Goal: Task Accomplishment & Management: Complete application form

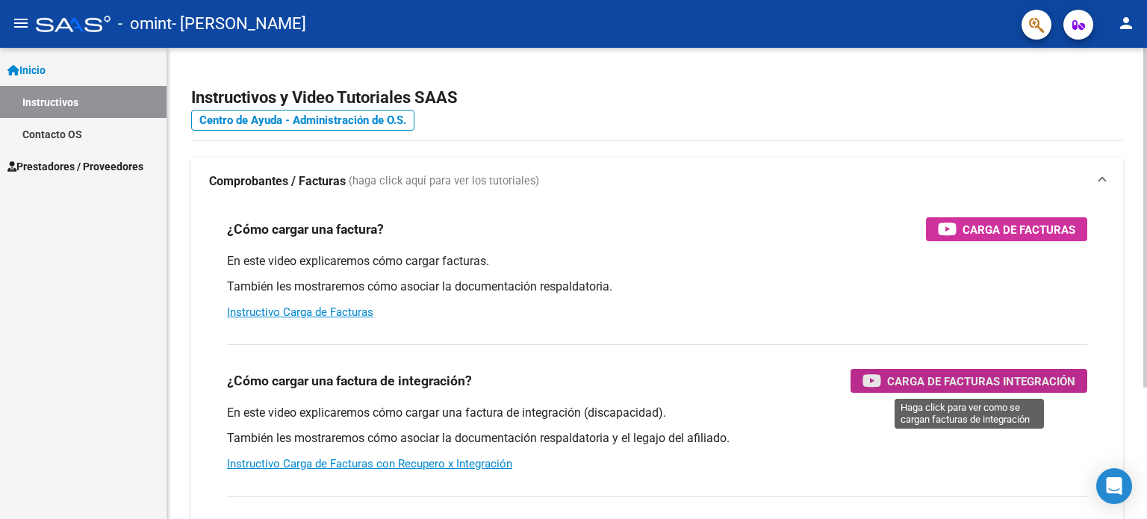
click at [962, 379] on span "Carga de Facturas Integración" at bounding box center [981, 381] width 188 height 19
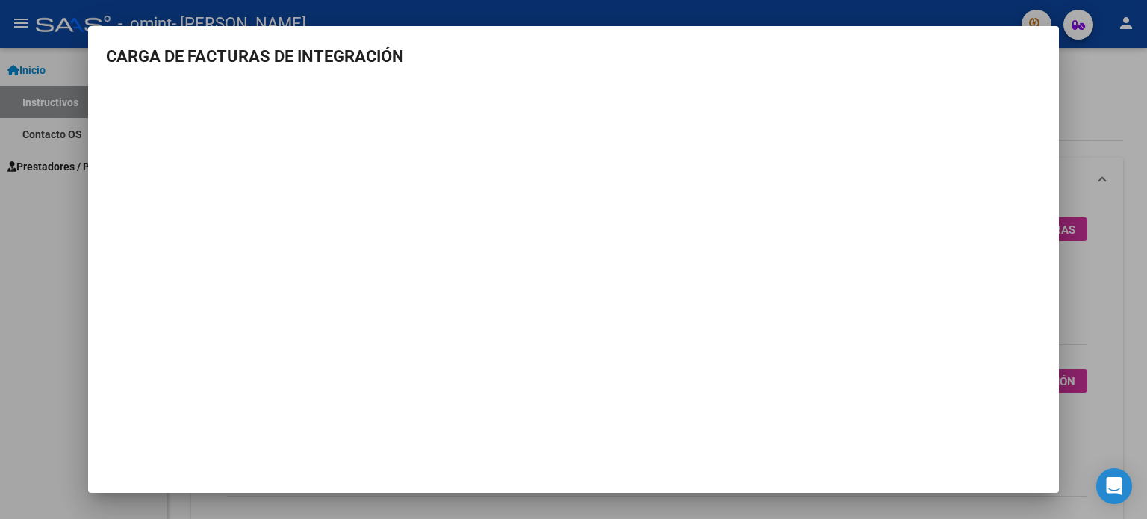
click at [1076, 102] on div at bounding box center [573, 259] width 1147 height 519
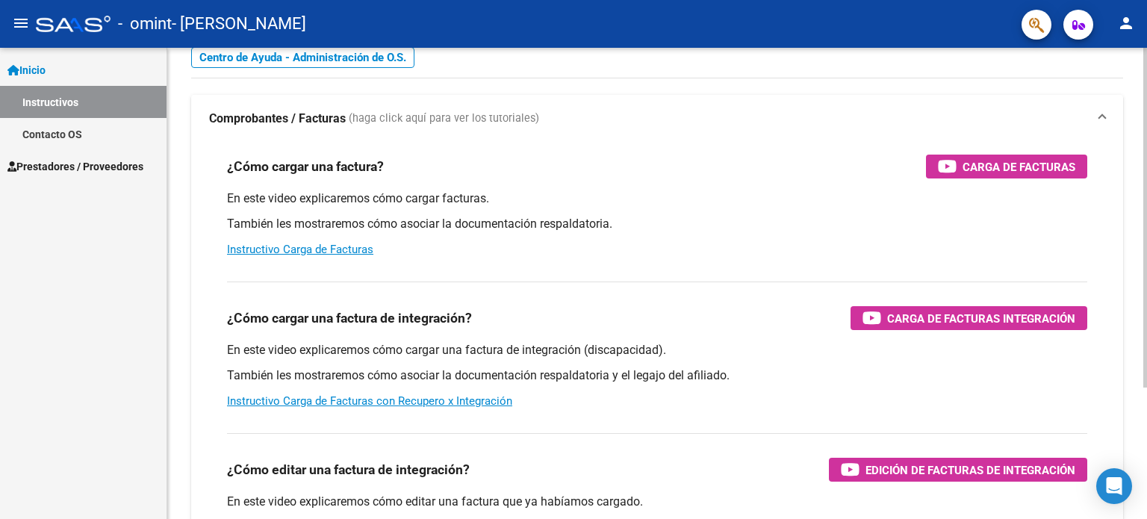
scroll to position [63, 0]
click at [348, 249] on link "Instructivo Carga de Facturas" at bounding box center [300, 249] width 146 height 13
click at [1130, 20] on mat-icon "person" at bounding box center [1126, 23] width 18 height 18
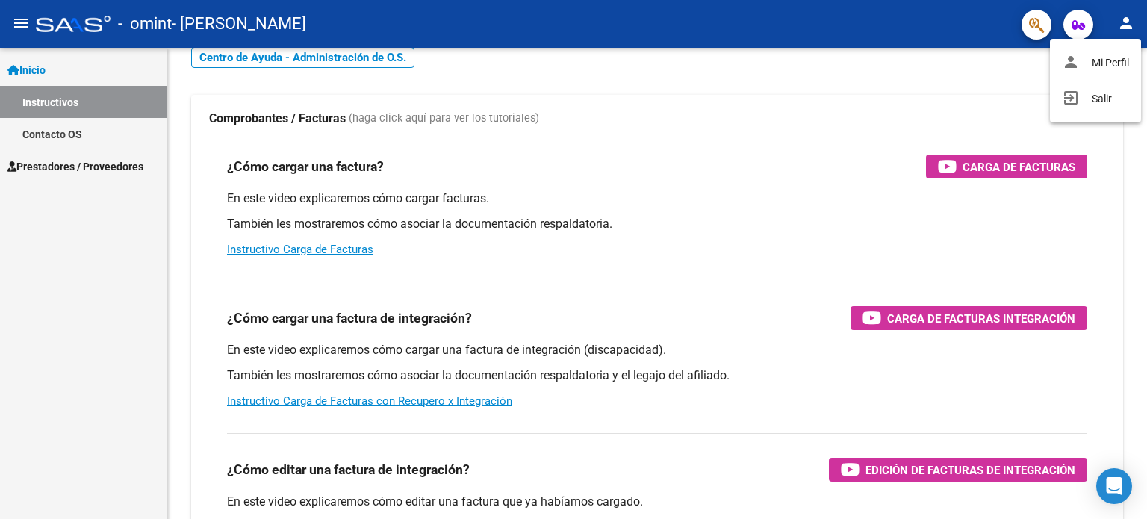
click at [1031, 26] on div at bounding box center [573, 259] width 1147 height 519
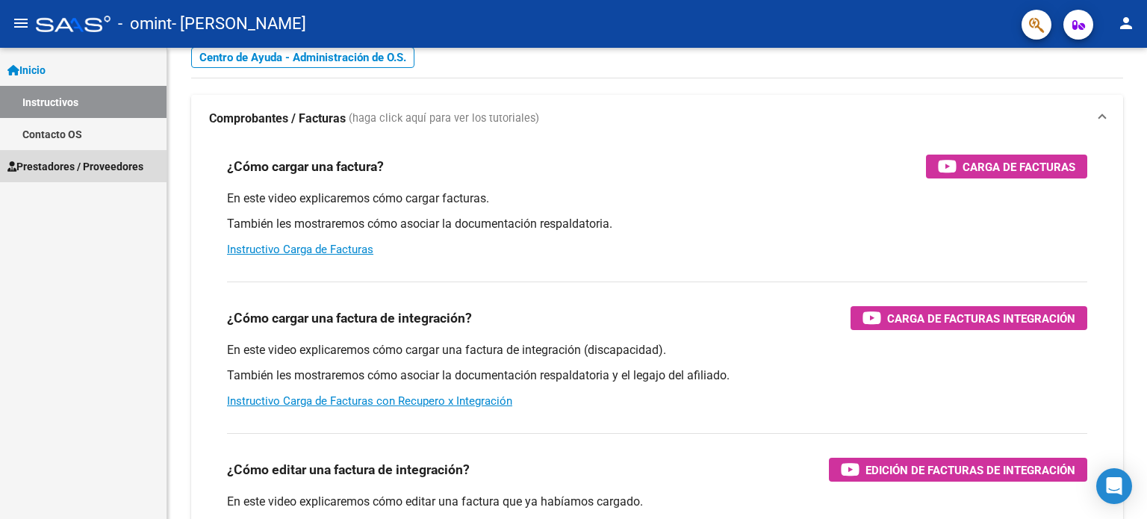
click at [114, 165] on span "Prestadores / Proveedores" at bounding box center [75, 166] width 136 height 16
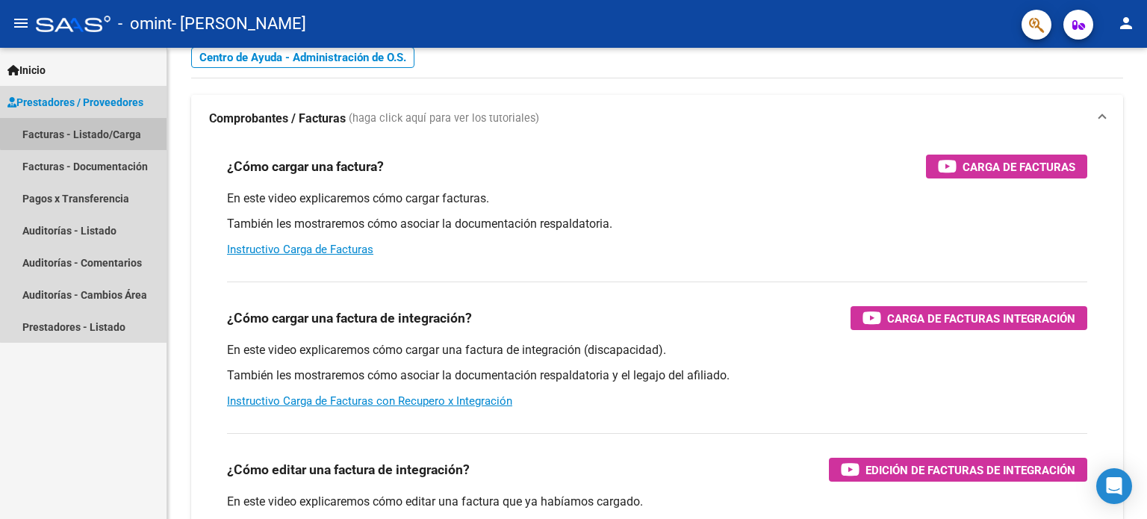
click at [99, 128] on link "Facturas - Listado/Carga" at bounding box center [83, 134] width 167 height 32
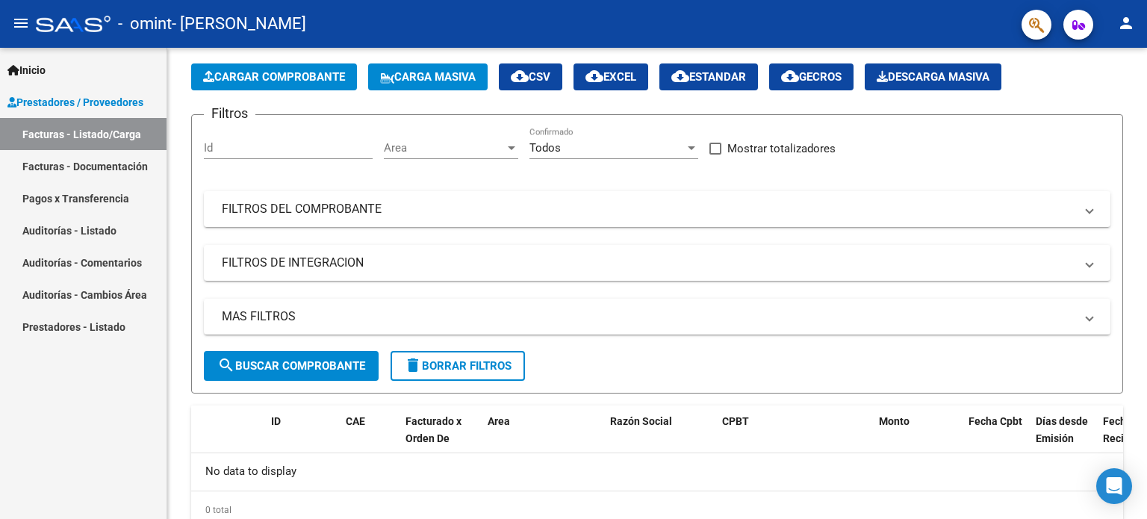
click at [98, 164] on link "Facturas - Documentación" at bounding box center [83, 166] width 167 height 32
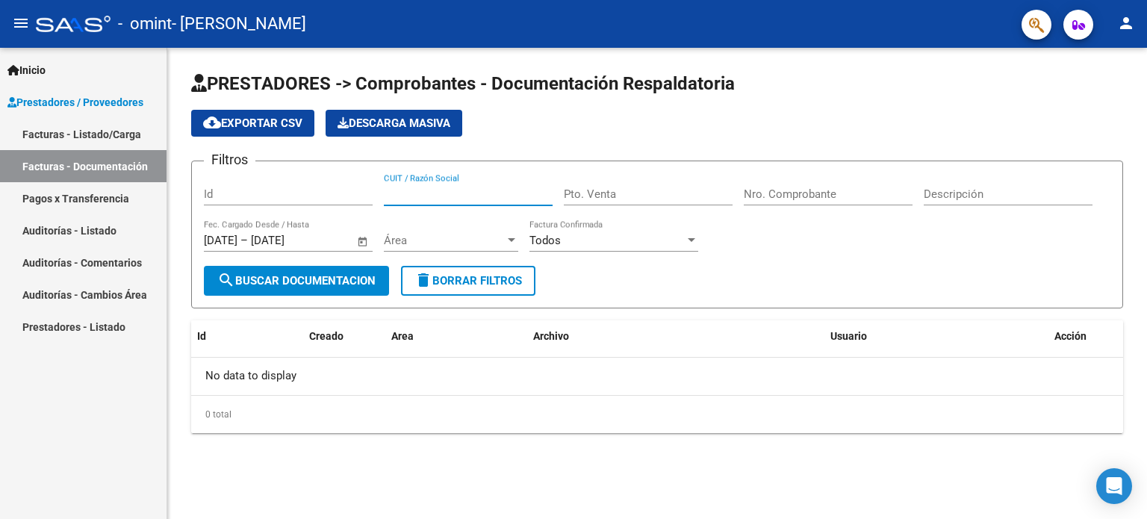
click at [419, 195] on input "CUIT / Razón Social" at bounding box center [468, 193] width 169 height 13
type input "23202737064"
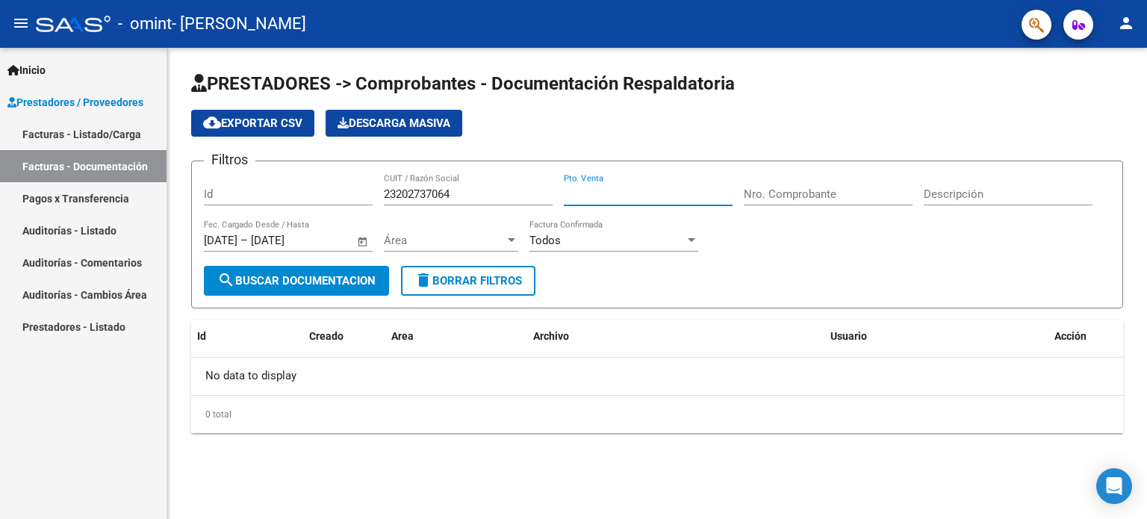
click at [589, 196] on input "Pto. Venta" at bounding box center [648, 193] width 169 height 13
type input "0001"
click at [769, 192] on input "Nro. Comprobante" at bounding box center [828, 193] width 169 height 13
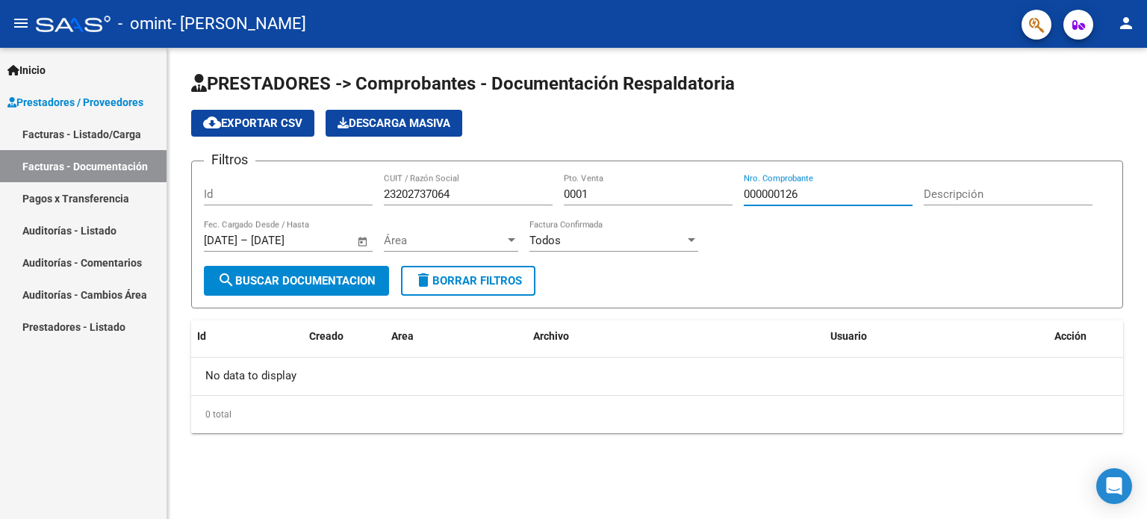
type input "000000126"
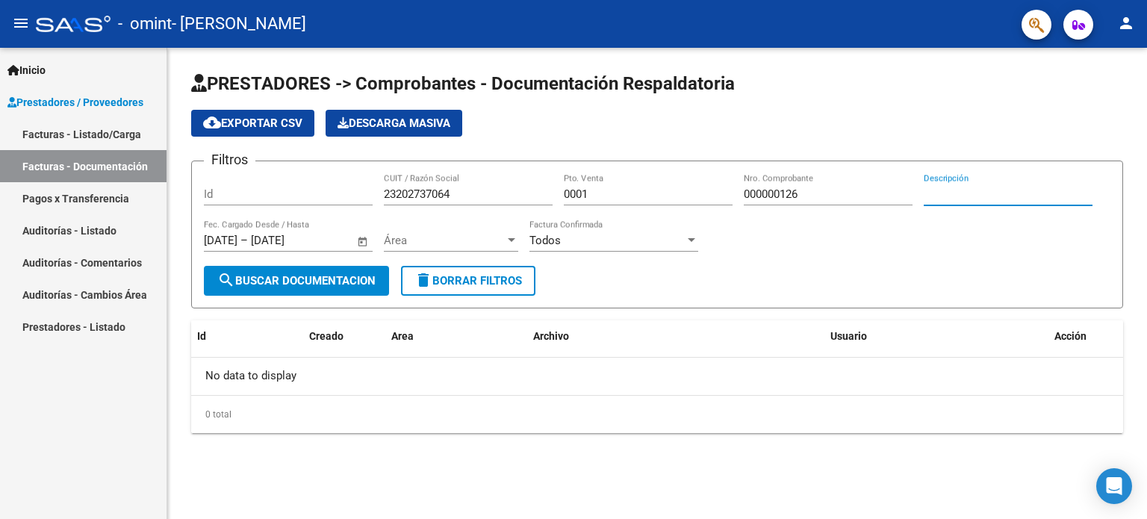
click at [983, 193] on input "Descripción" at bounding box center [1008, 193] width 169 height 13
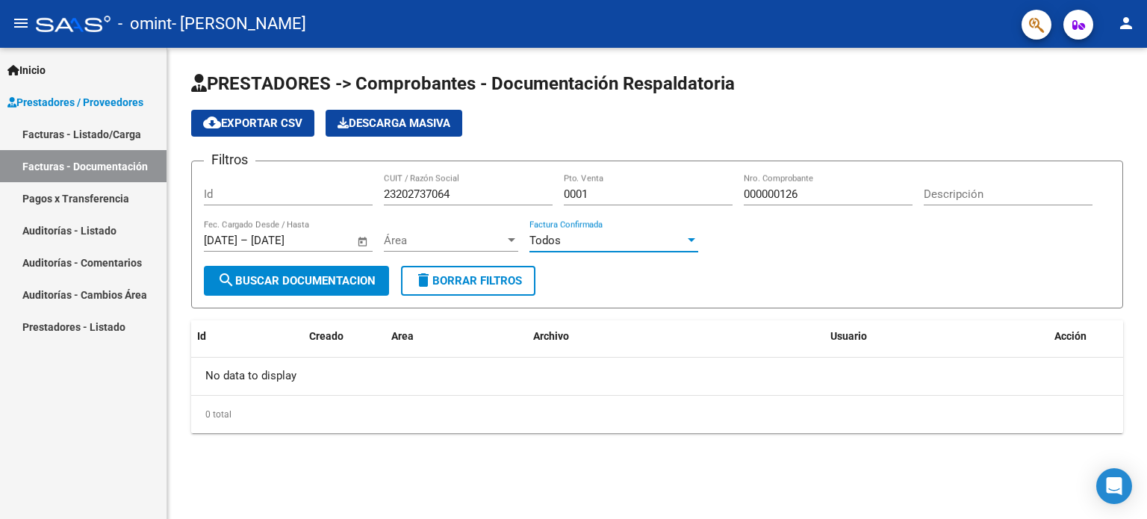
click at [693, 240] on div at bounding box center [691, 240] width 7 height 4
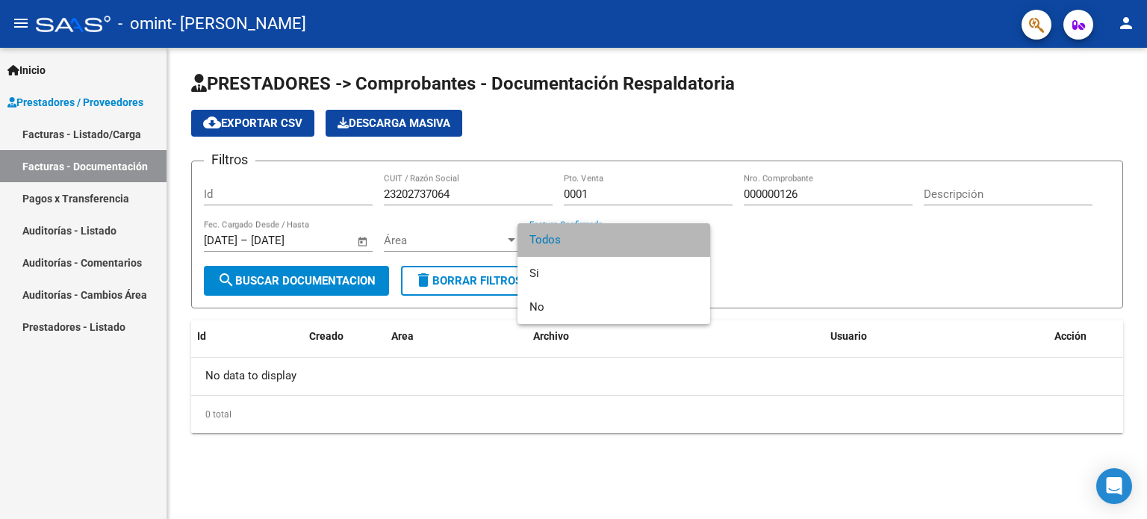
click at [693, 240] on span "Todos" at bounding box center [614, 240] width 169 height 34
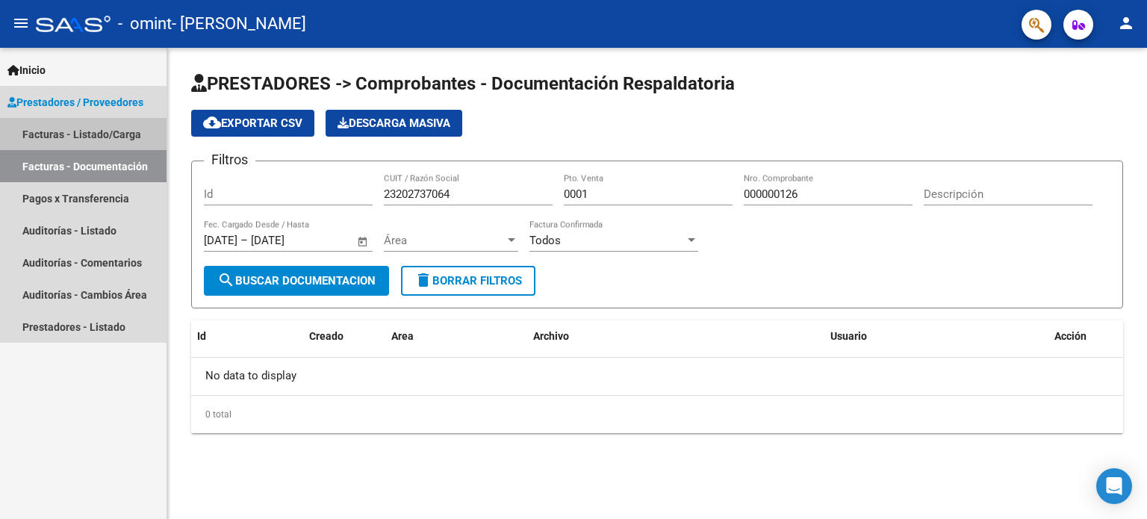
click at [87, 134] on link "Facturas - Listado/Carga" at bounding box center [83, 134] width 167 height 32
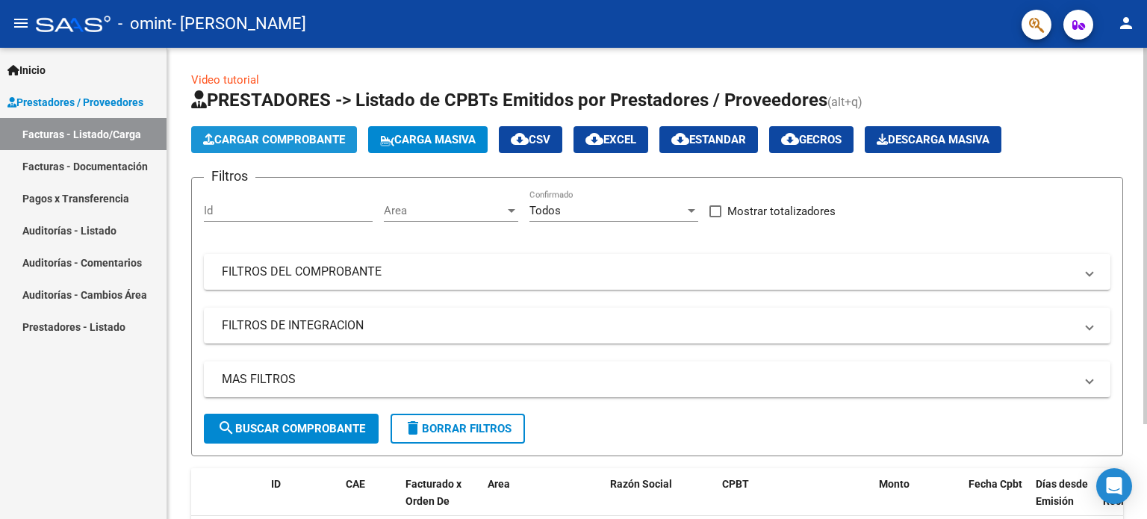
click at [283, 140] on span "Cargar Comprobante" at bounding box center [274, 139] width 142 height 13
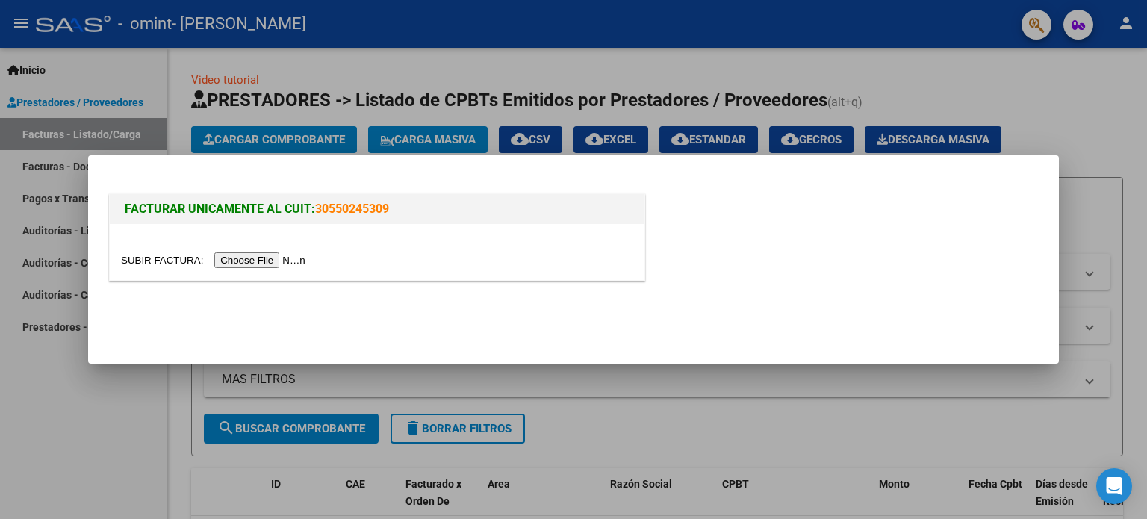
click at [242, 261] on input "file" at bounding box center [215, 260] width 189 height 16
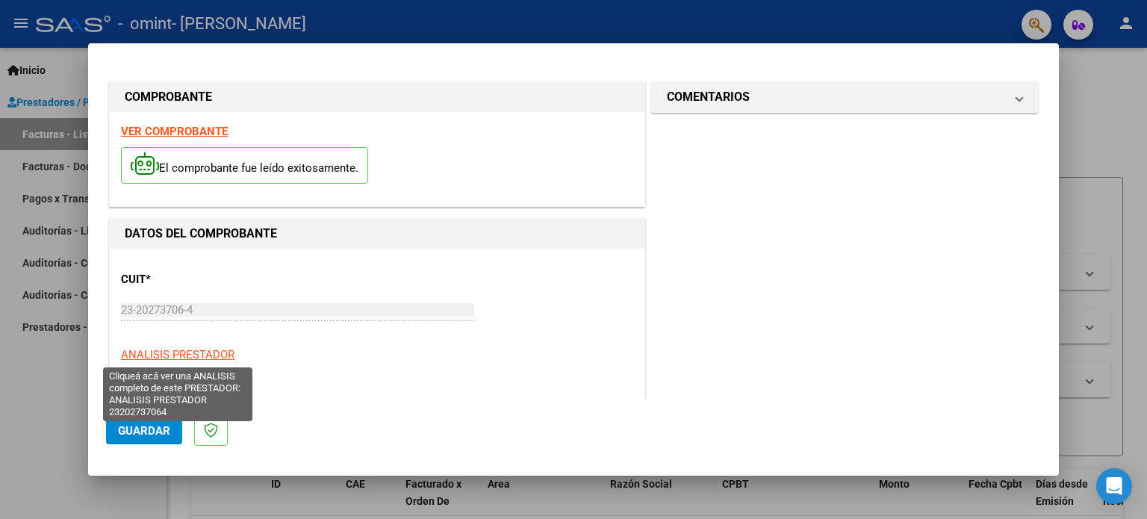
click at [211, 356] on span "ANALISIS PRESTADOR" at bounding box center [178, 354] width 114 height 13
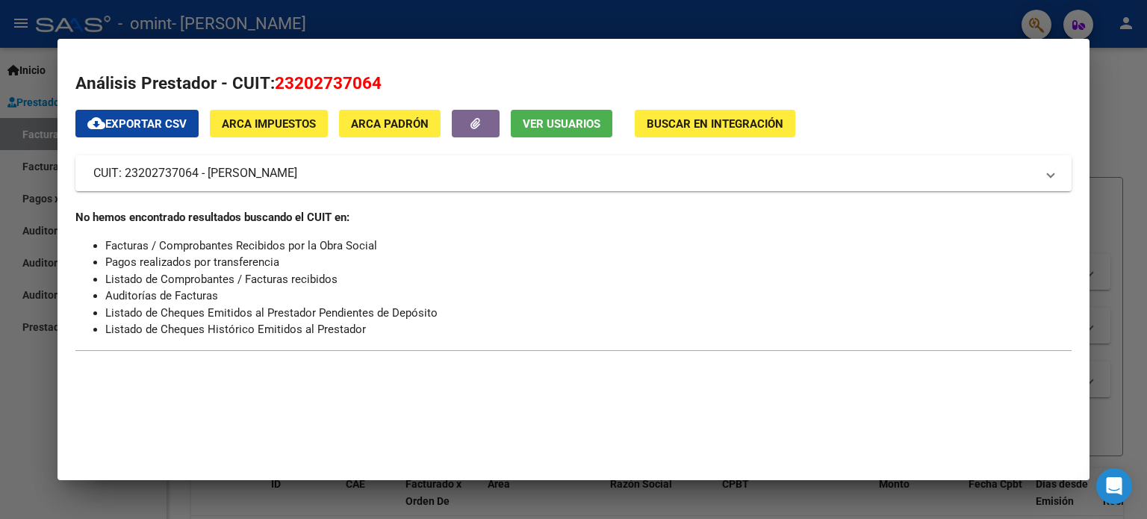
click at [1051, 172] on span at bounding box center [1051, 173] width 6 height 18
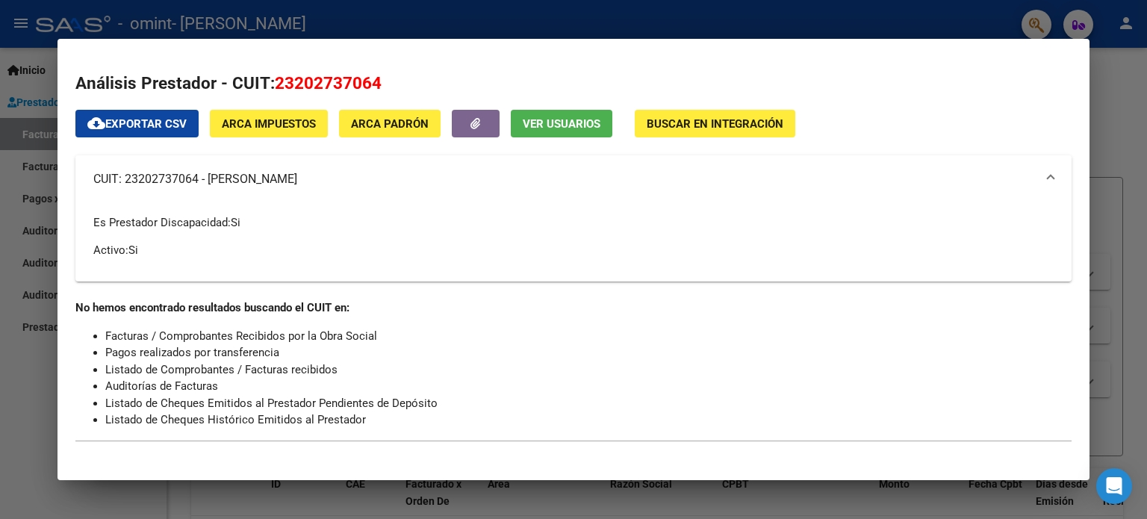
click at [1051, 172] on span at bounding box center [1051, 179] width 6 height 18
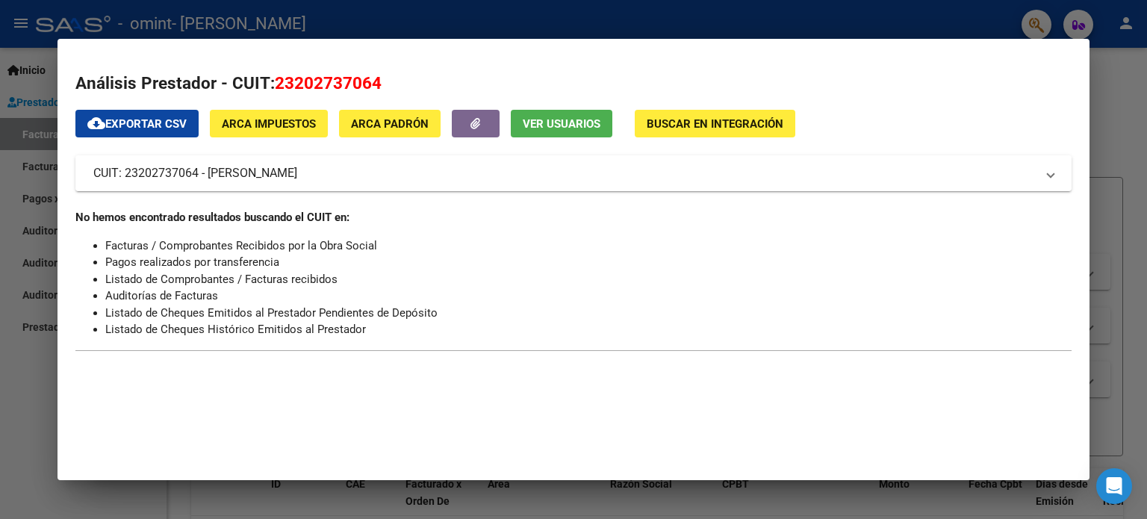
click at [1051, 172] on span at bounding box center [1051, 173] width 6 height 18
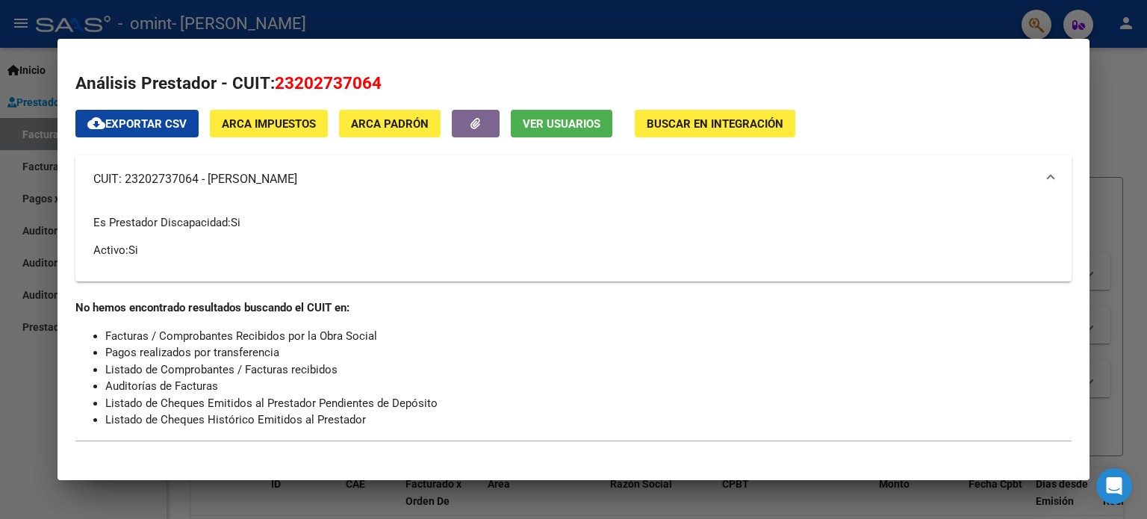
click at [1105, 115] on div at bounding box center [573, 259] width 1147 height 519
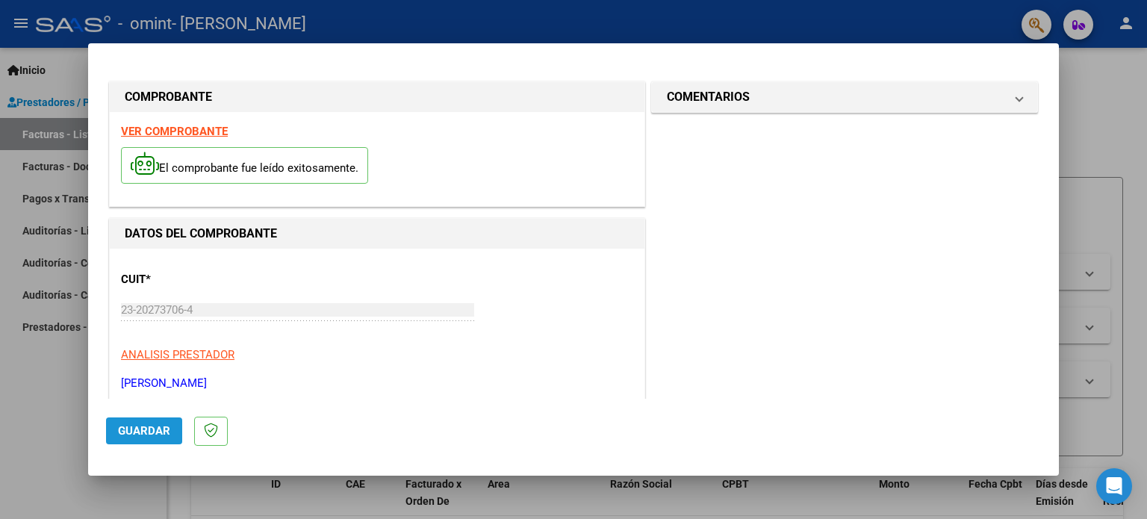
click at [128, 429] on span "Guardar" at bounding box center [144, 430] width 52 height 13
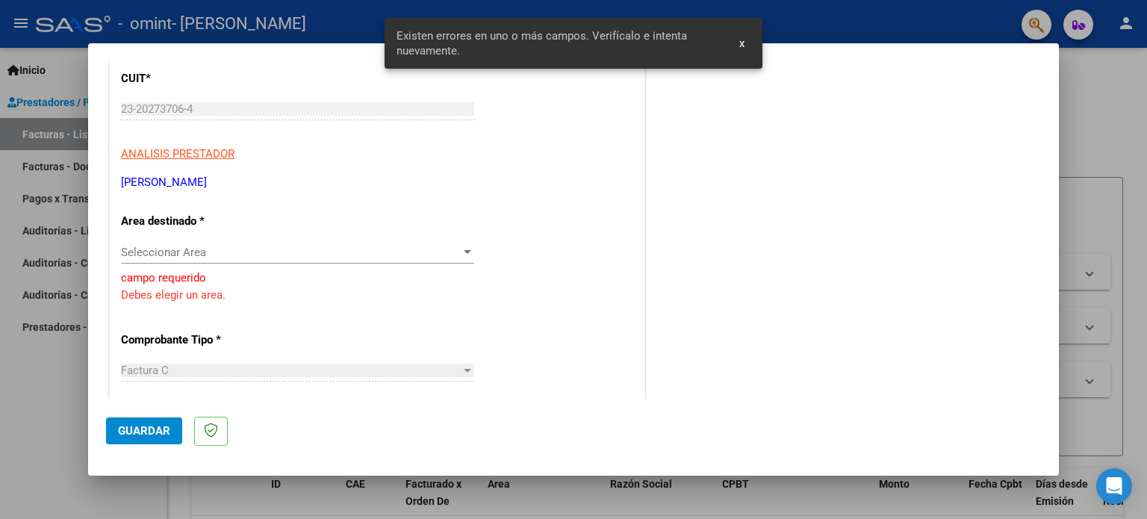
scroll to position [215, 0]
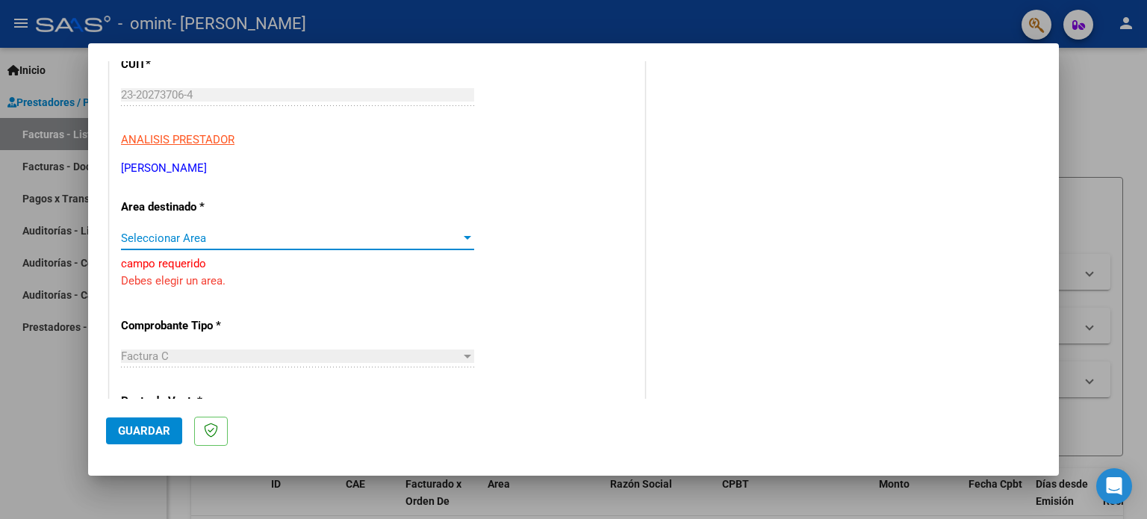
click at [464, 236] on div at bounding box center [467, 238] width 7 height 4
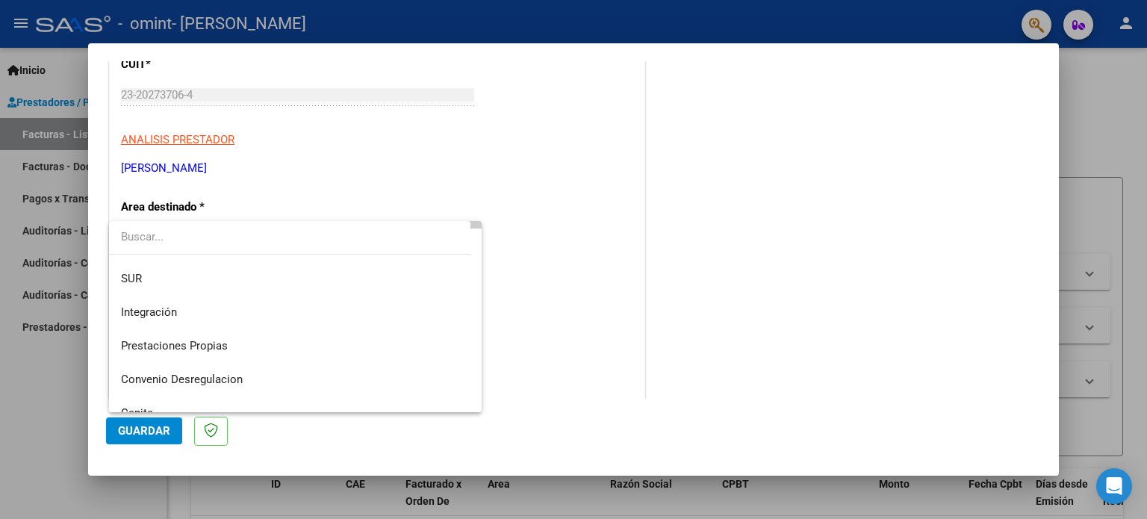
scroll to position [111, 0]
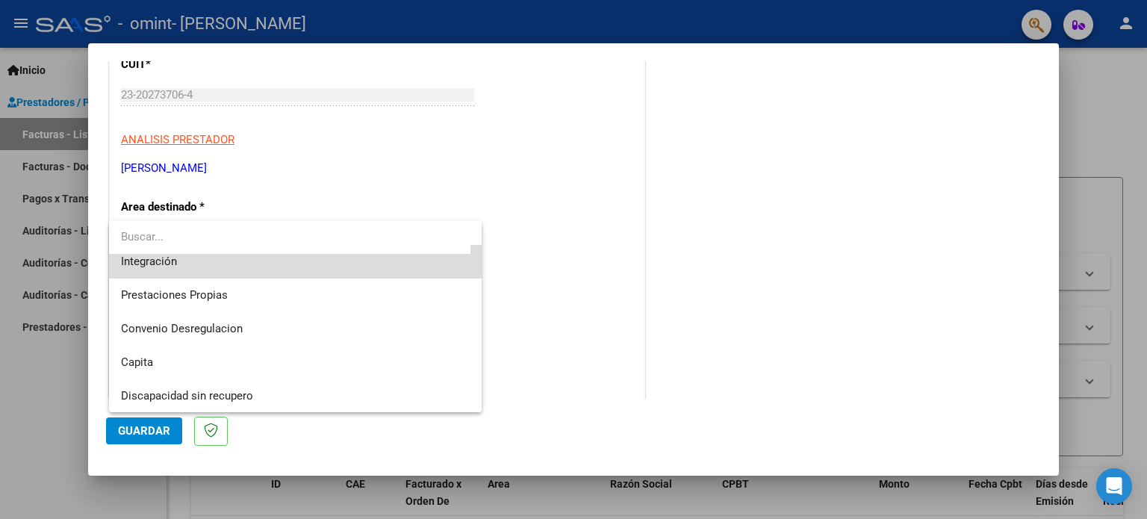
click at [356, 267] on span "Integración" at bounding box center [296, 262] width 350 height 34
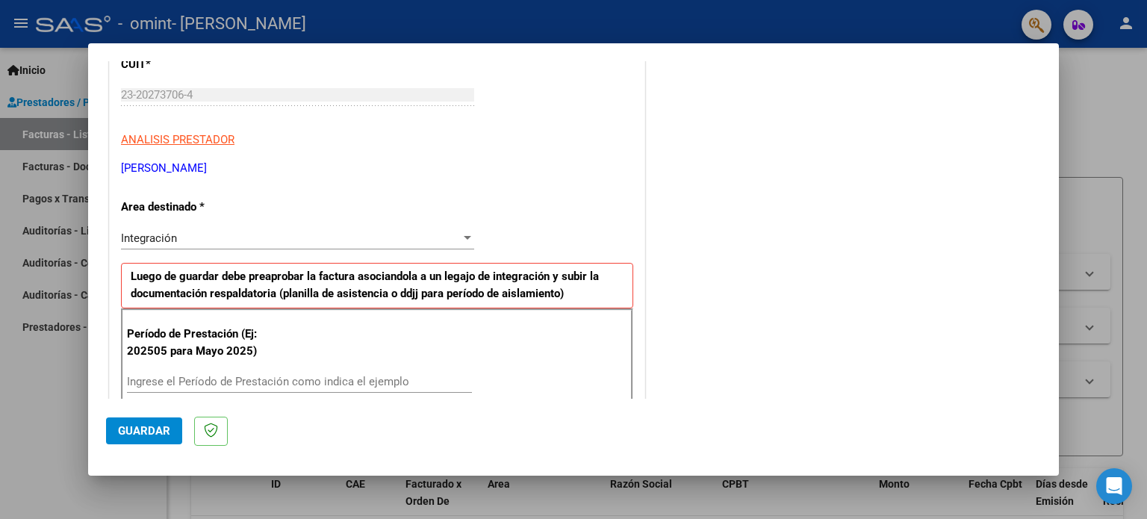
click at [515, 350] on div "Período de Prestación (Ej: 202505 para Mayo 2025) Ingrese el Período de Prestac…" at bounding box center [377, 379] width 512 height 143
click at [464, 239] on div at bounding box center [467, 238] width 7 height 4
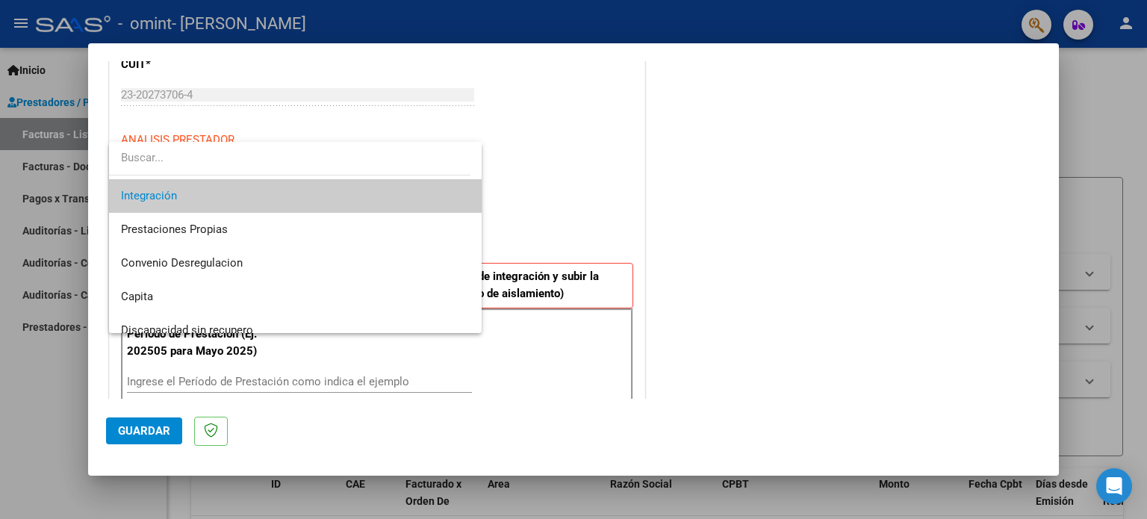
scroll to position [111, 0]
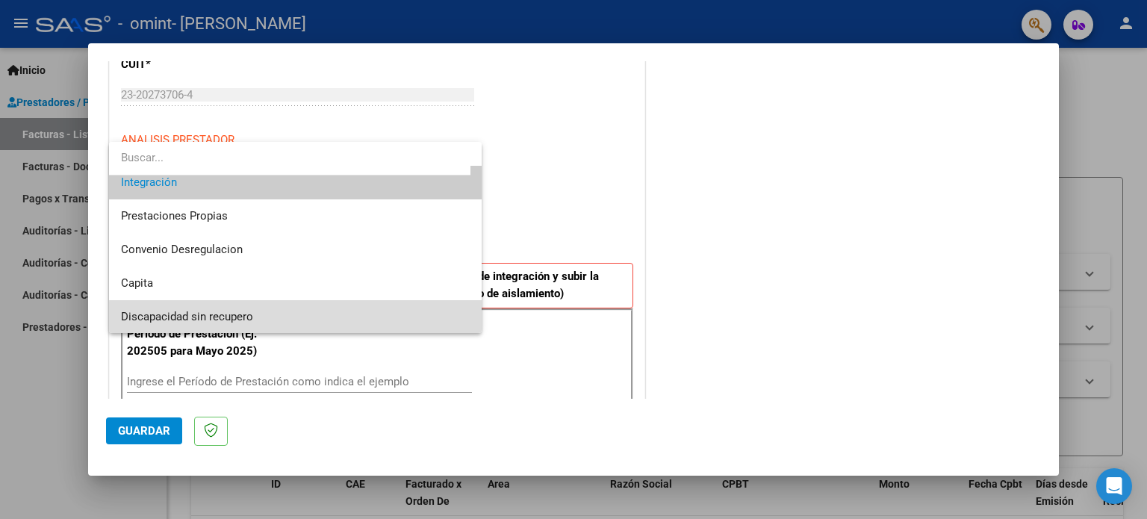
click at [385, 320] on span "Discapacidad sin recupero" at bounding box center [296, 317] width 350 height 34
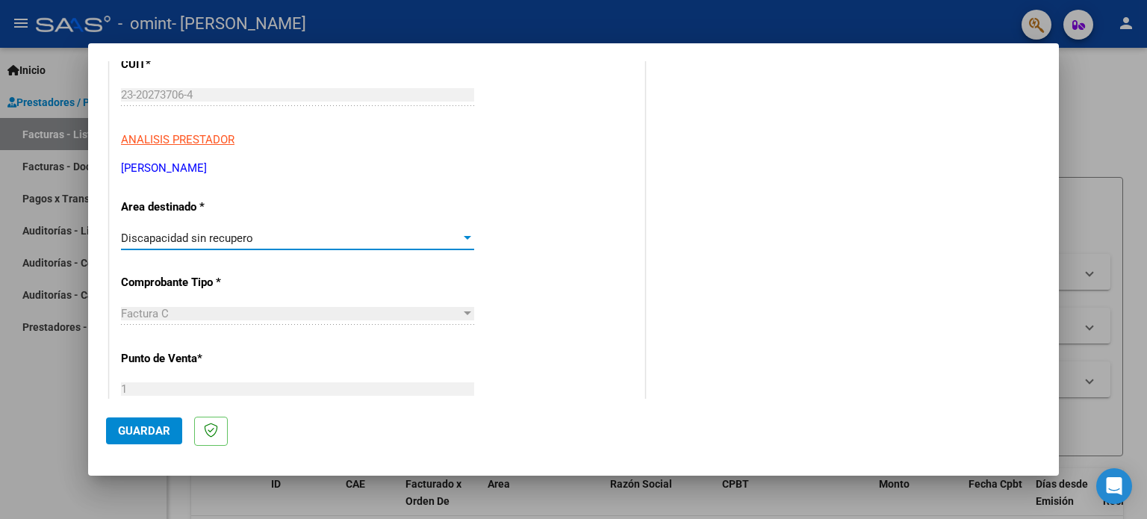
click at [463, 308] on div at bounding box center [467, 314] width 13 height 12
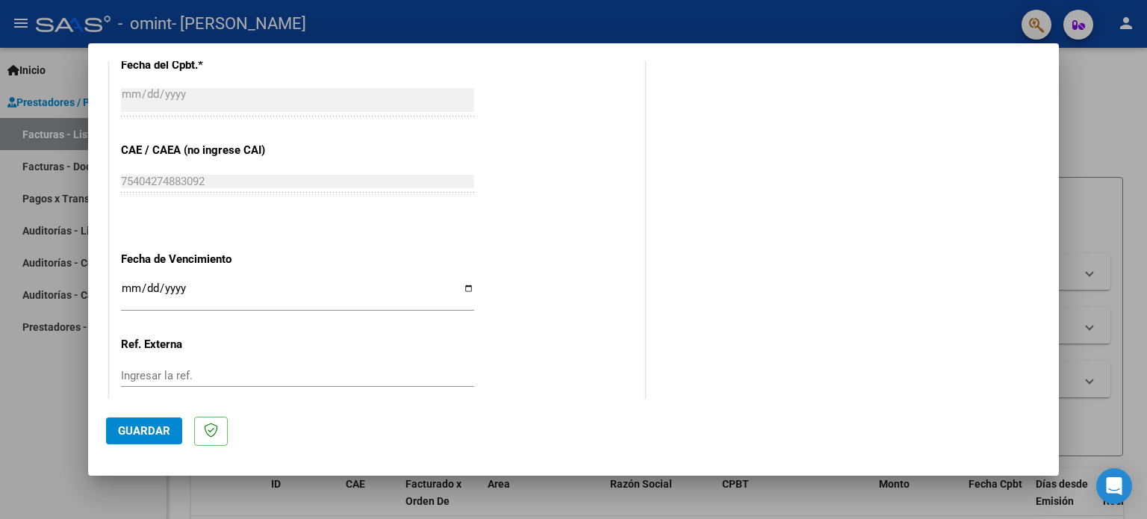
scroll to position [748, 0]
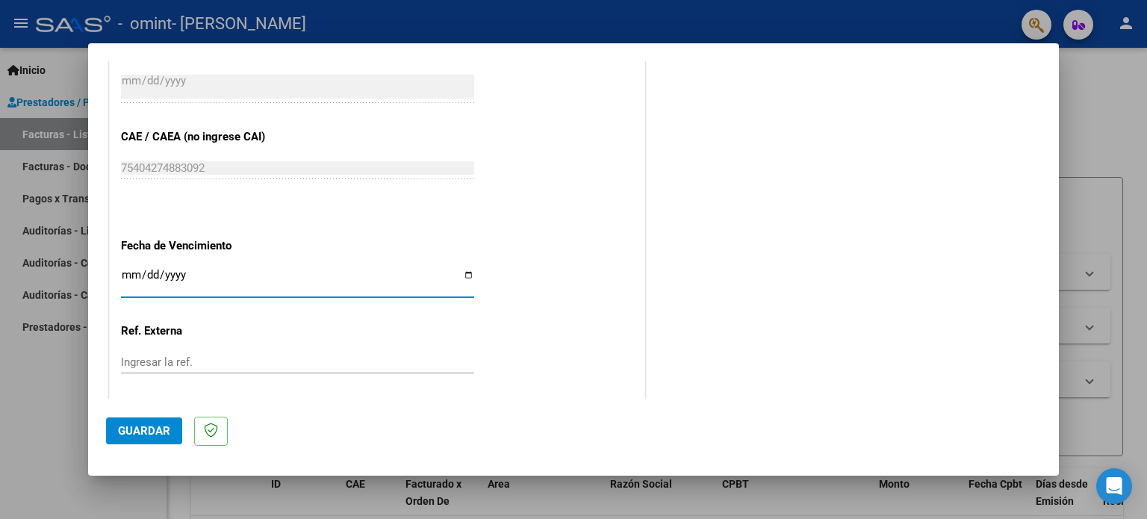
click at [462, 276] on input "Ingresar la fecha" at bounding box center [297, 281] width 353 height 24
type input "[DATE]"
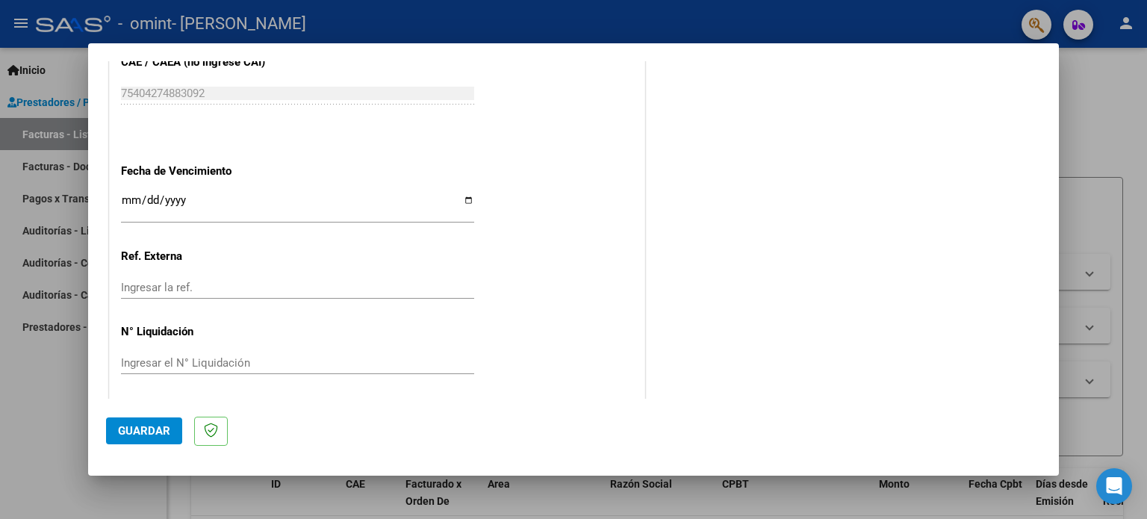
scroll to position [826, 0]
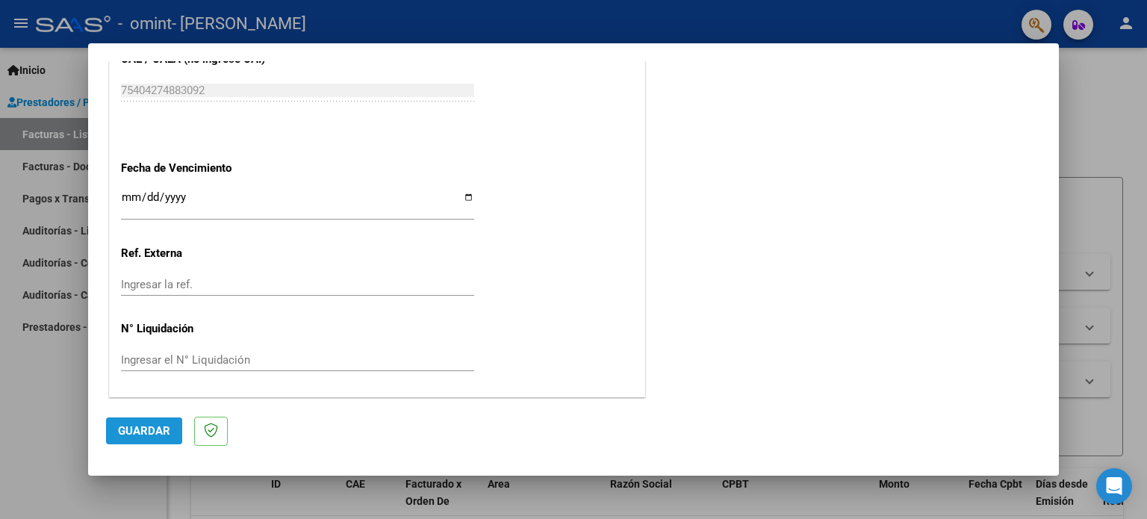
click at [143, 432] on span "Guardar" at bounding box center [144, 430] width 52 height 13
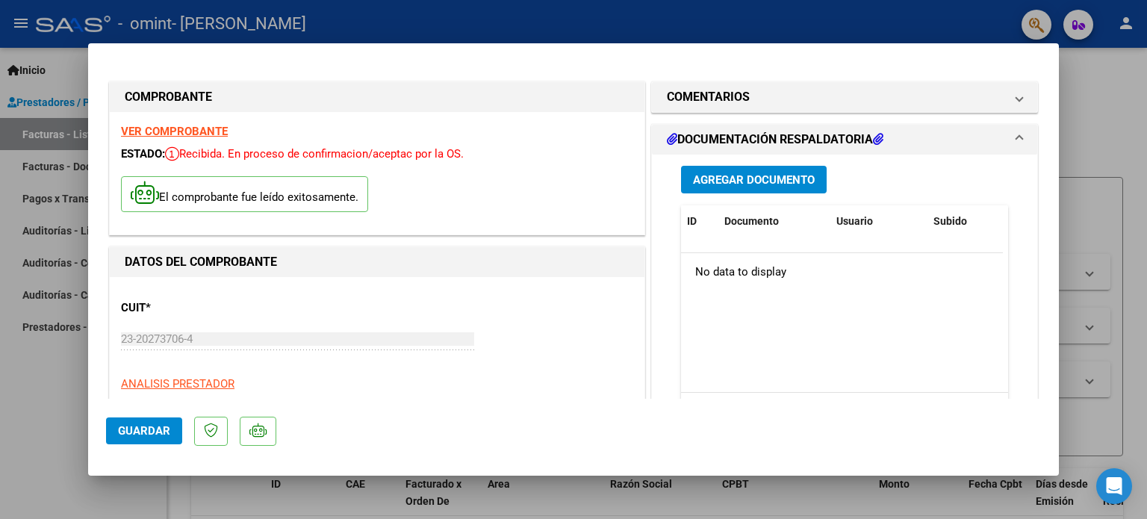
click at [801, 135] on h1 "DOCUMENTACIÓN RESPALDATORIA" at bounding box center [775, 140] width 217 height 18
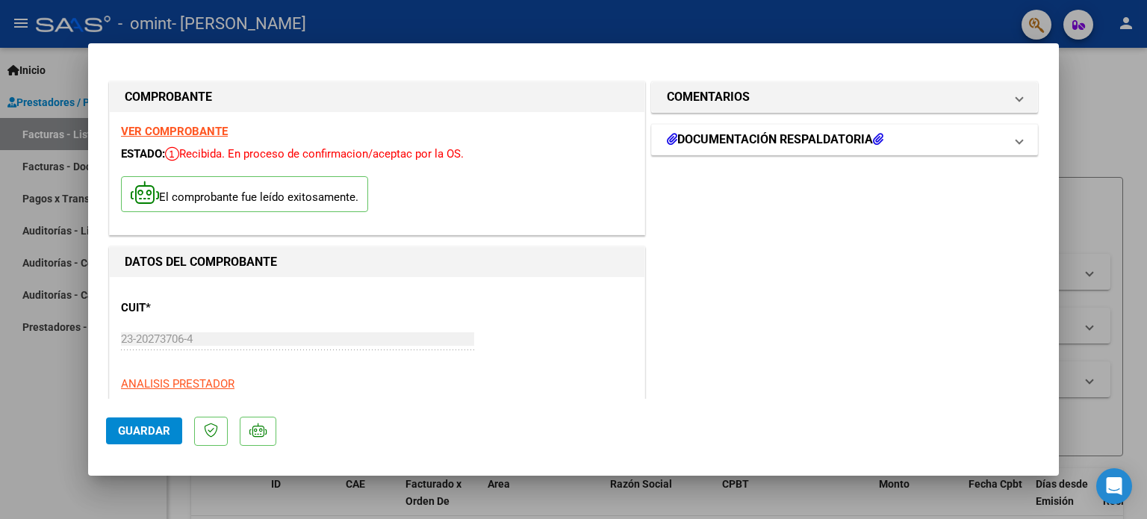
click at [801, 135] on h1 "DOCUMENTACIÓN RESPALDATORIA" at bounding box center [775, 140] width 217 height 18
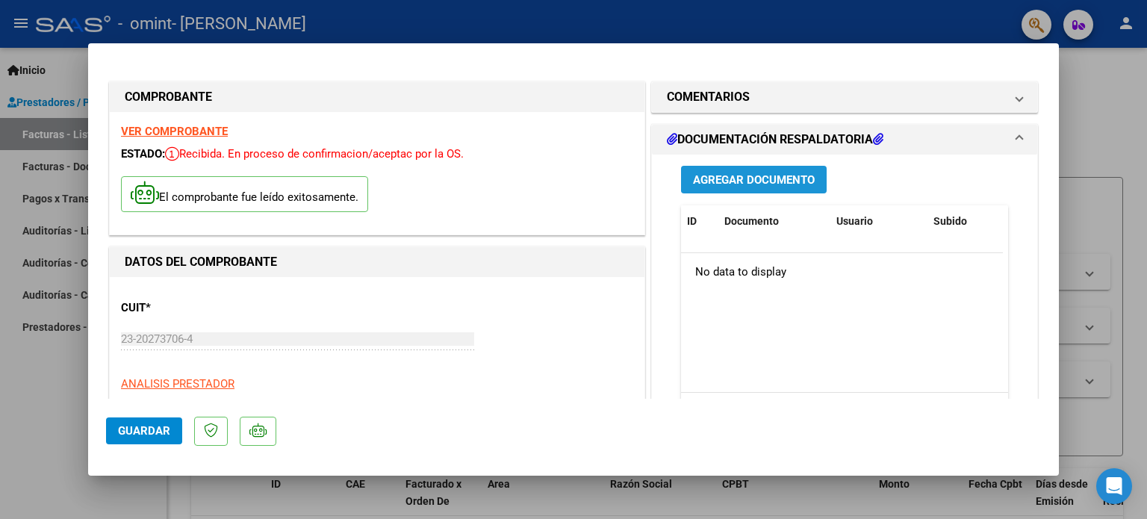
click at [762, 179] on span "Agregar Documento" at bounding box center [754, 179] width 122 height 13
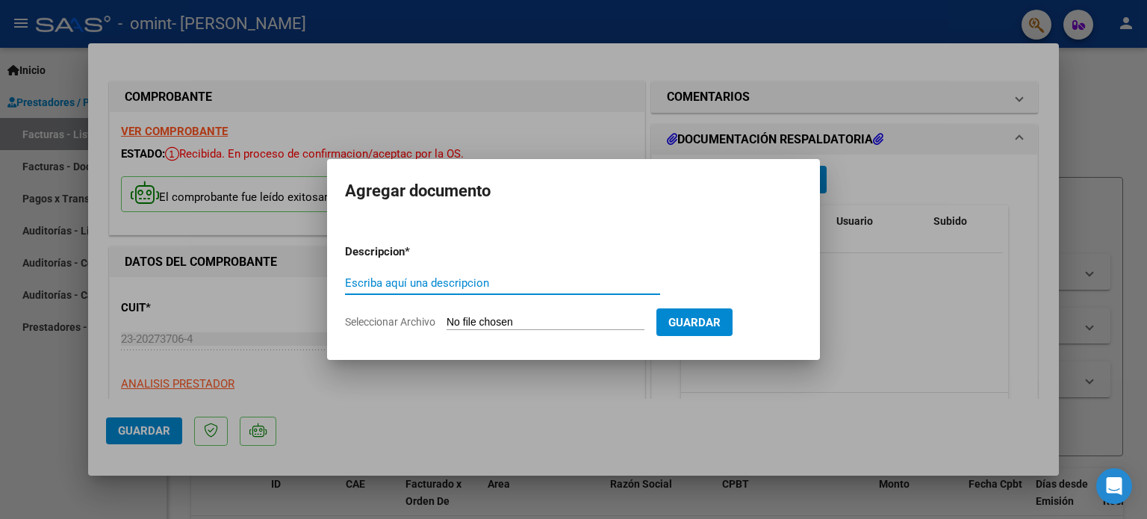
type input "f"
type input "a"
type input "[PERSON_NAME][DATE]"
click at [421, 322] on span "Seleccionar Archivo" at bounding box center [390, 322] width 90 height 12
click at [447, 322] on input "Seleccionar Archivo" at bounding box center [546, 323] width 198 height 14
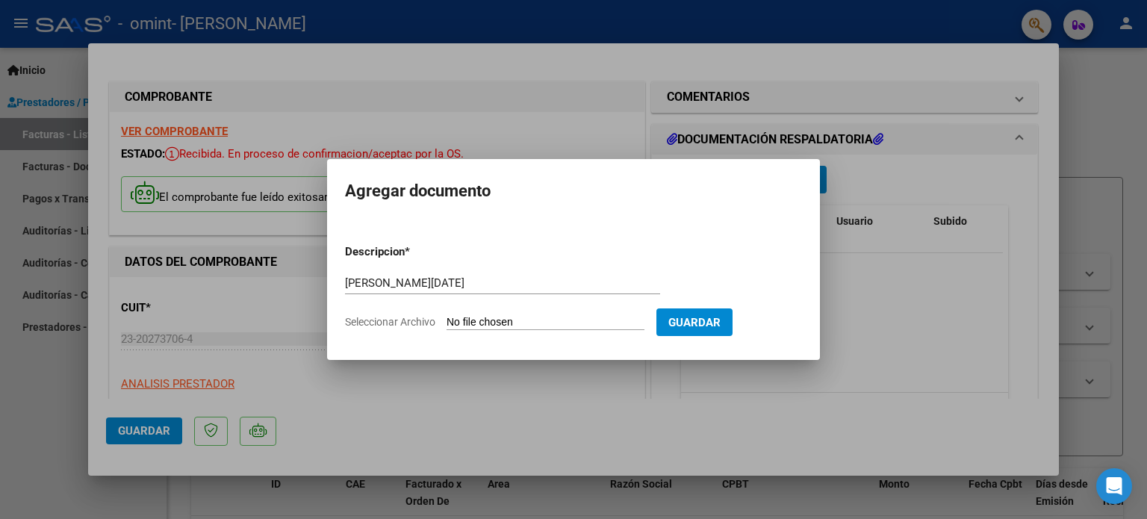
type input "C:\fakepath\[PERSON_NAME] FC 126 [DATE].pdf"
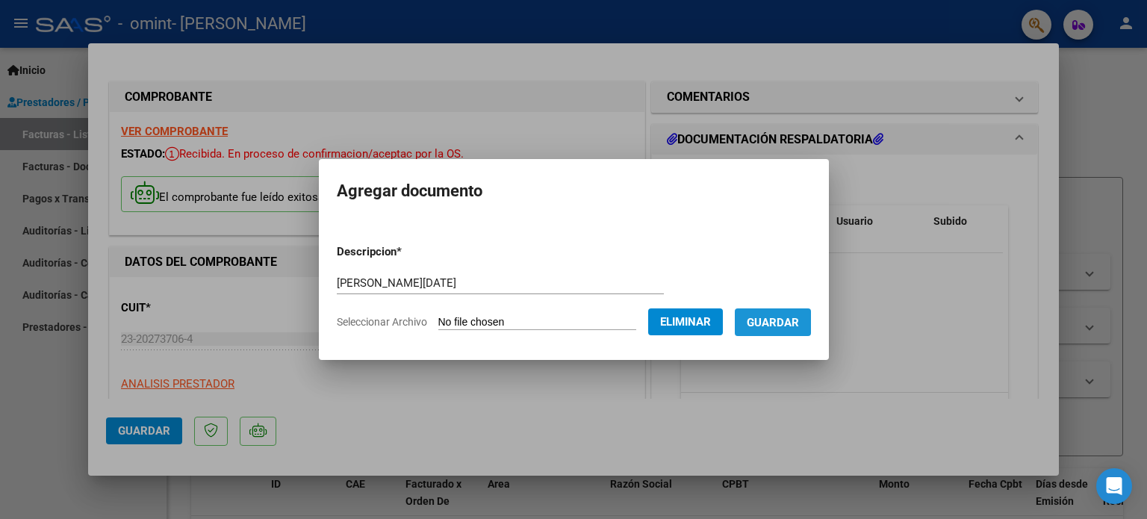
click at [782, 321] on span "Guardar" at bounding box center [773, 322] width 52 height 13
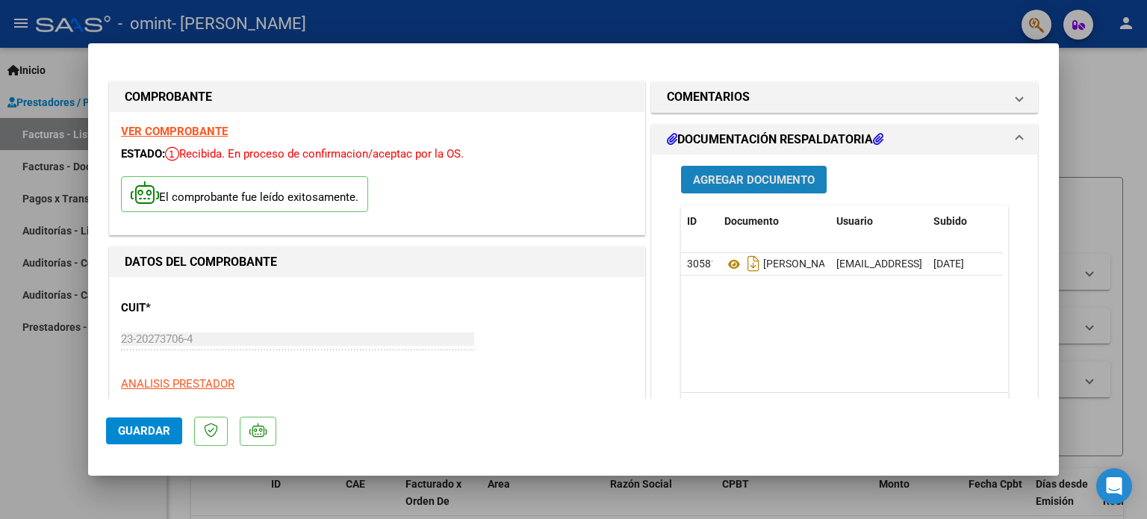
click at [748, 176] on span "Agregar Documento" at bounding box center [754, 179] width 122 height 13
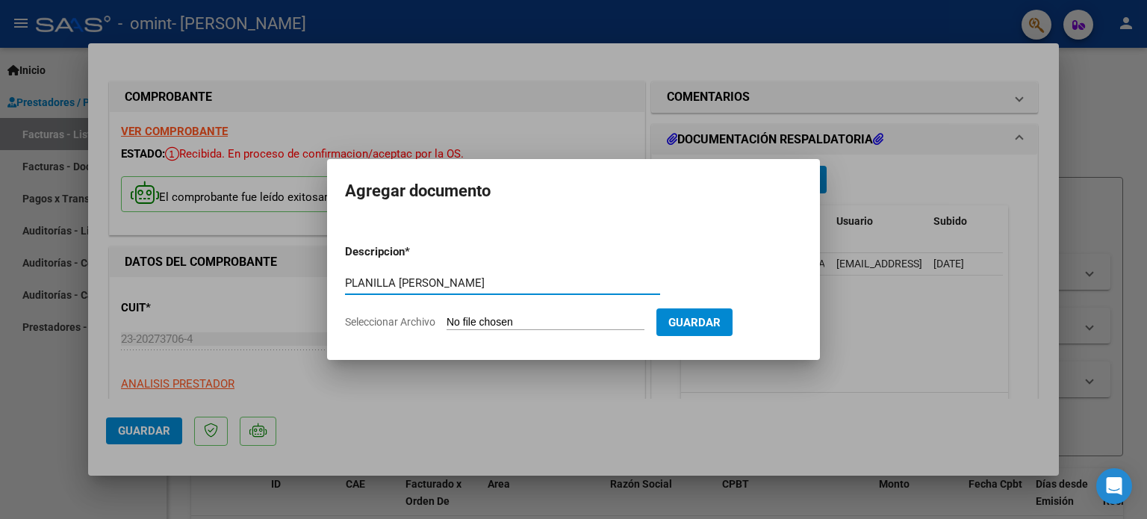
type input "PLANILLA [PERSON_NAME]"
click at [416, 318] on span "Seleccionar Archivo" at bounding box center [390, 322] width 90 height 12
click at [447, 318] on input "Seleccionar Archivo" at bounding box center [546, 323] width 198 height 14
type input "C:\fakepath\Planilla [PERSON_NAME].pdf"
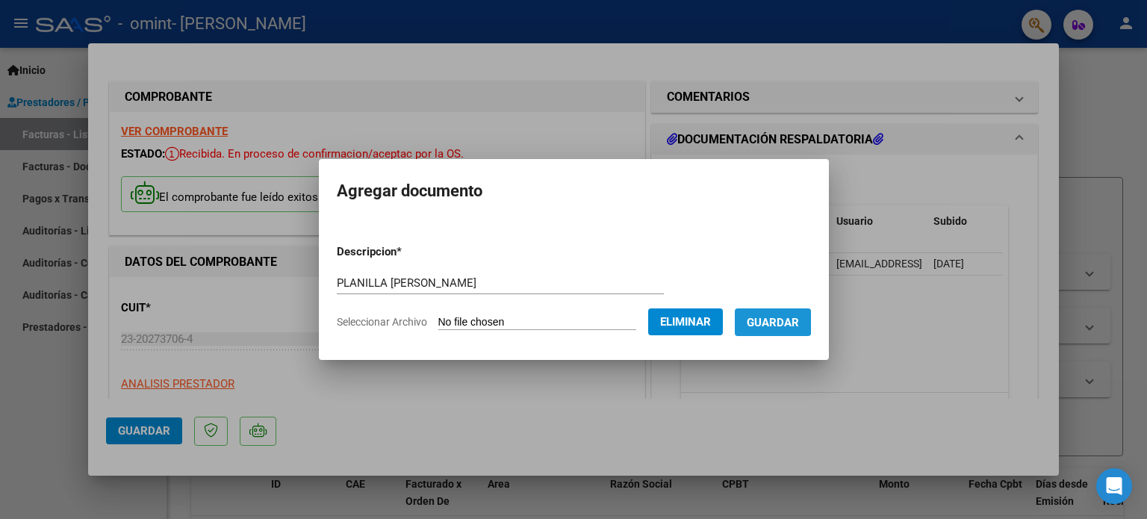
click at [753, 321] on span "Guardar" at bounding box center [773, 322] width 52 height 13
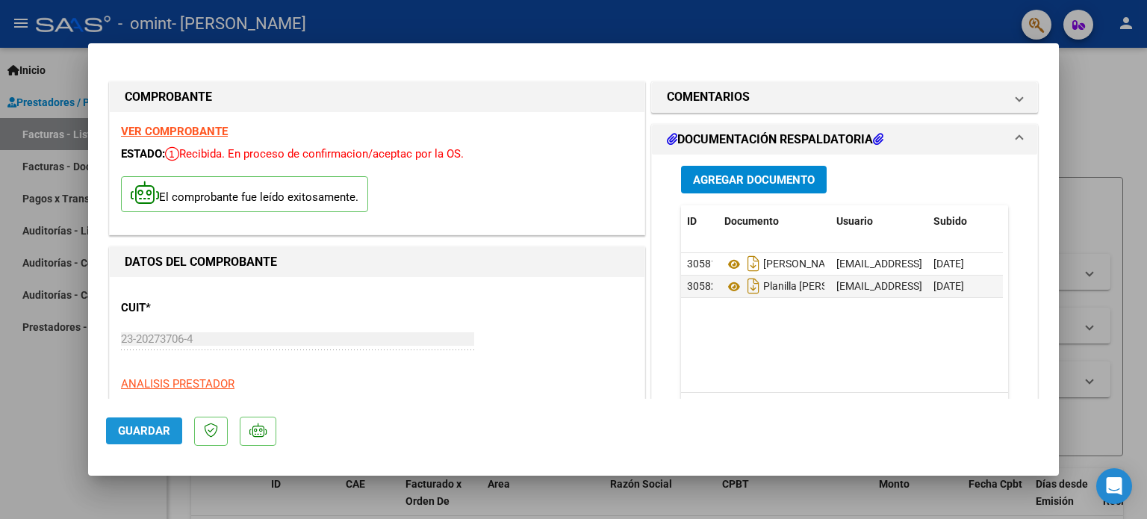
click at [140, 429] on span "Guardar" at bounding box center [144, 430] width 52 height 13
click at [66, 373] on div at bounding box center [573, 259] width 1147 height 519
type input "$ 0,00"
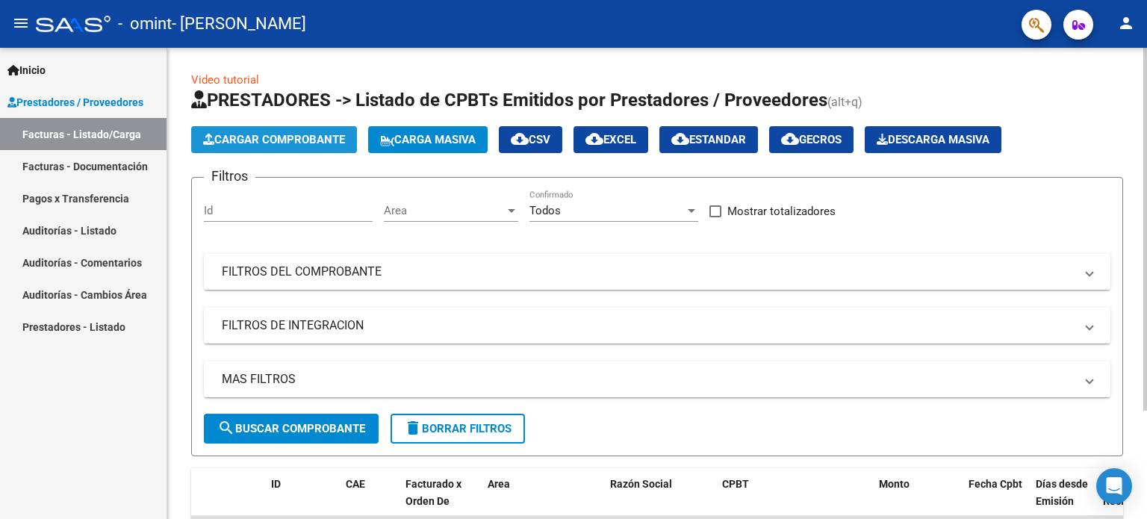
click at [289, 134] on span "Cargar Comprobante" at bounding box center [274, 139] width 142 height 13
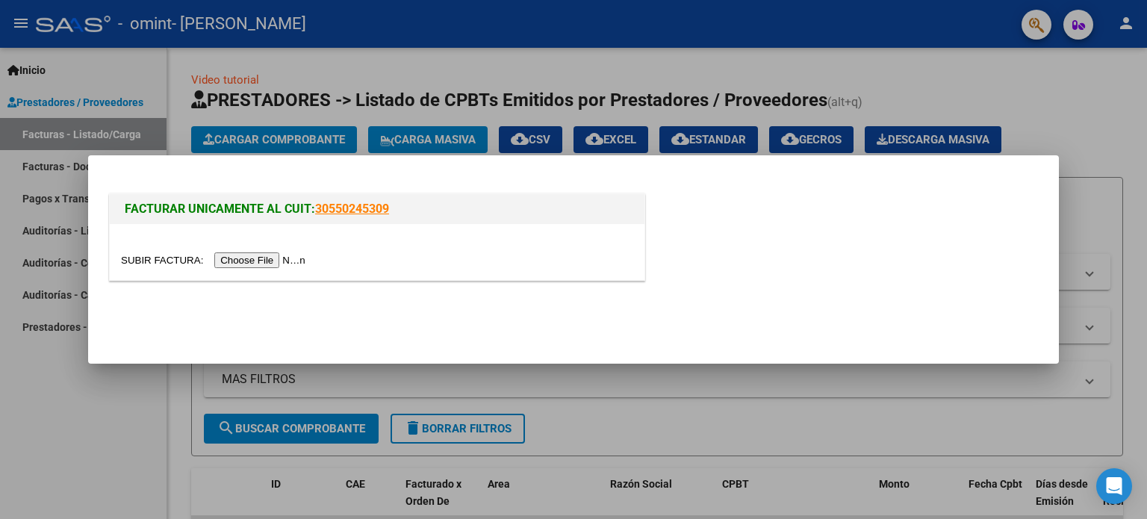
click at [170, 260] on input "file" at bounding box center [215, 260] width 189 height 16
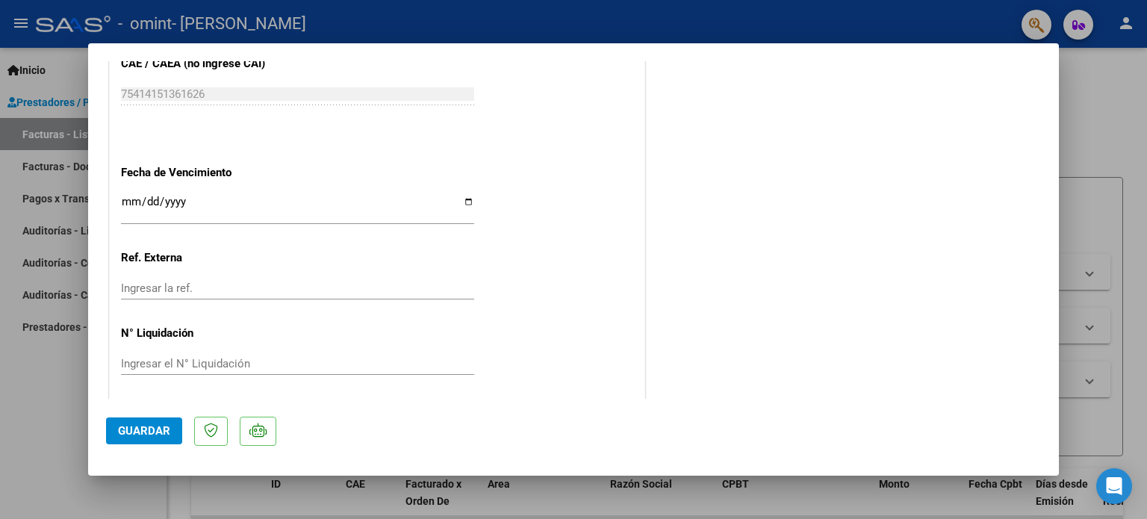
scroll to position [854, 0]
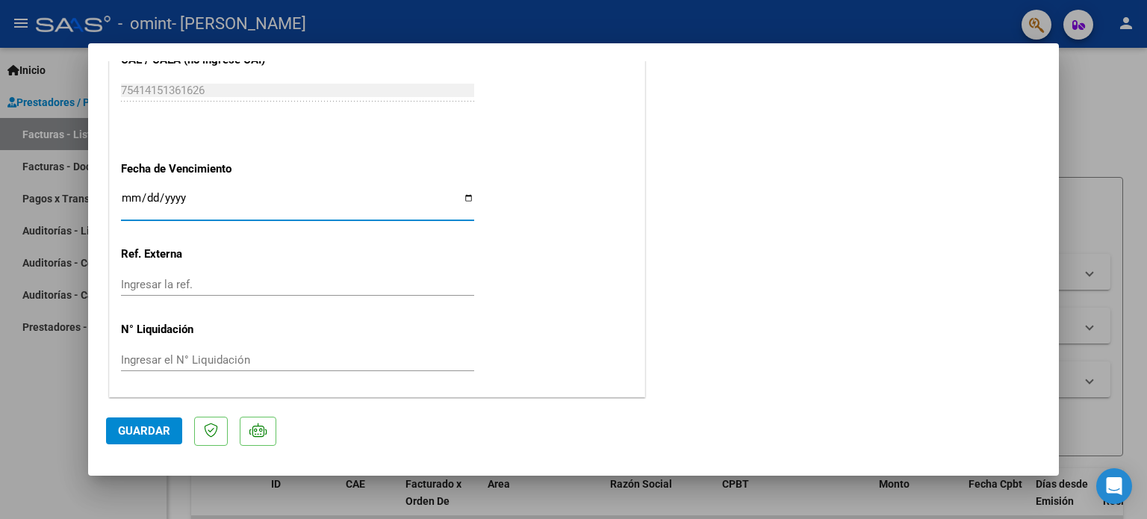
click at [465, 197] on input "Ingresar la fecha" at bounding box center [297, 204] width 353 height 24
type input "[DATE]"
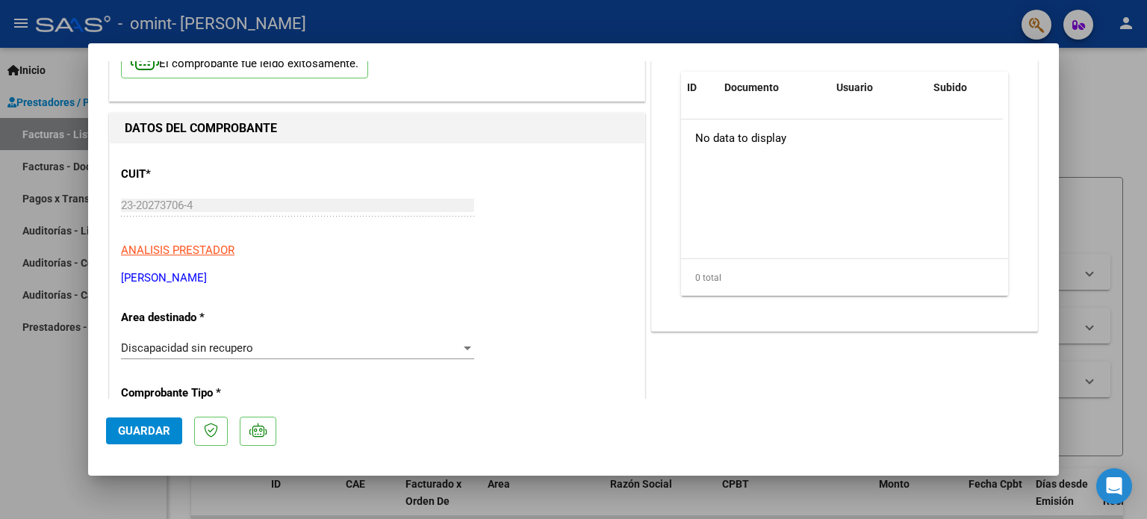
scroll to position [93, 0]
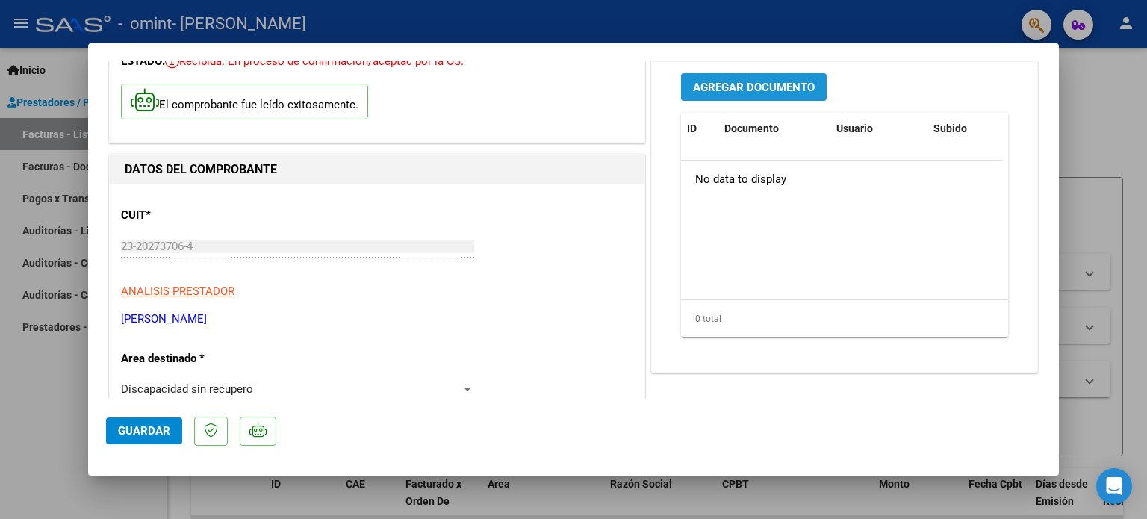
click at [760, 91] on span "Agregar Documento" at bounding box center [754, 87] width 122 height 13
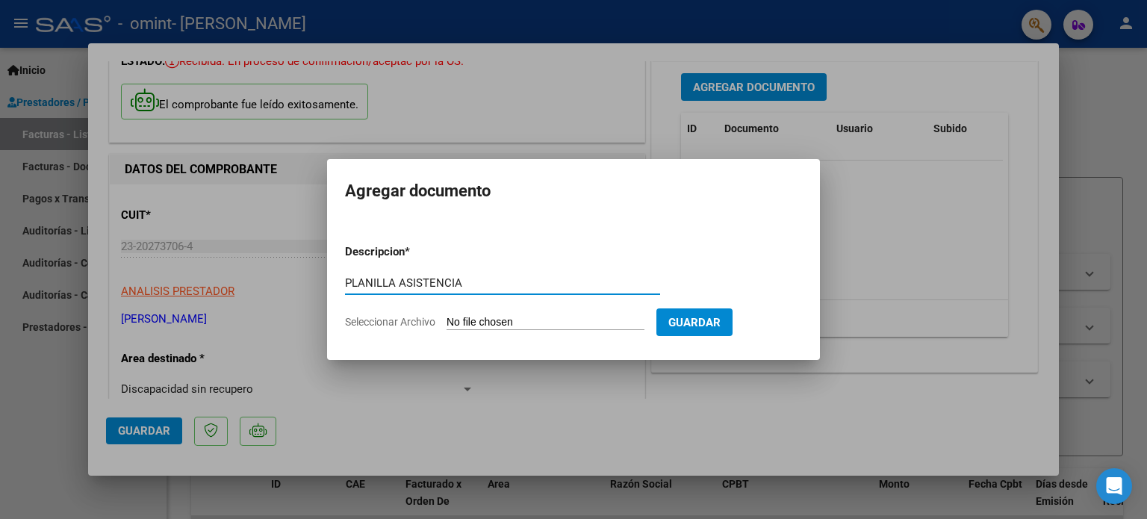
type input "PLANILLA ASISTENCIA"
click at [403, 319] on span "Seleccionar Archivo" at bounding box center [390, 322] width 90 height 12
click at [447, 319] on input "Seleccionar Archivo" at bounding box center [546, 323] width 198 height 14
type input "C:\fakepath\Planilla septiembre [PERSON_NAME].pdf"
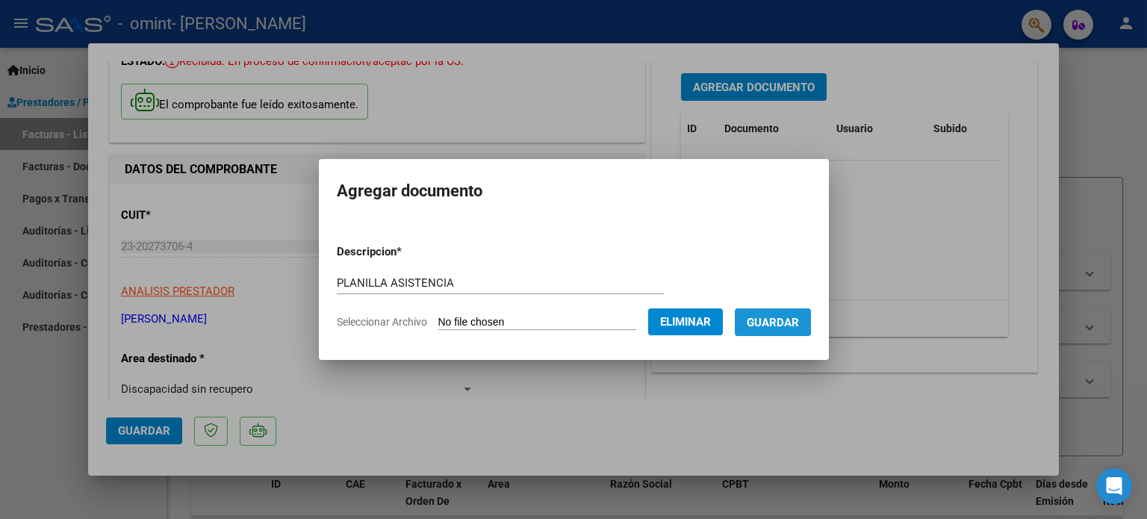
click at [778, 322] on span "Guardar" at bounding box center [773, 322] width 52 height 13
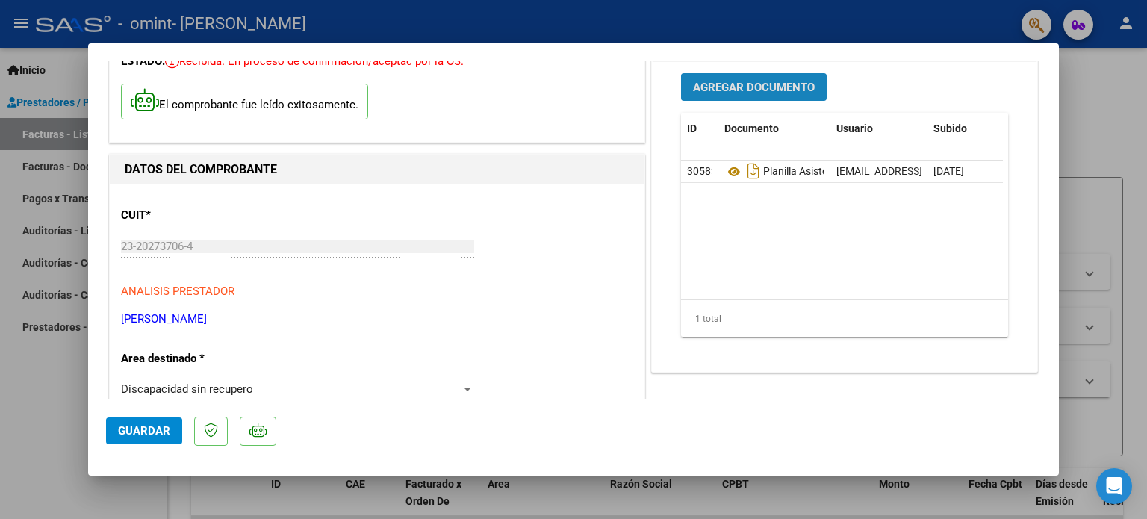
click at [726, 87] on span "Agregar Documento" at bounding box center [754, 87] width 122 height 13
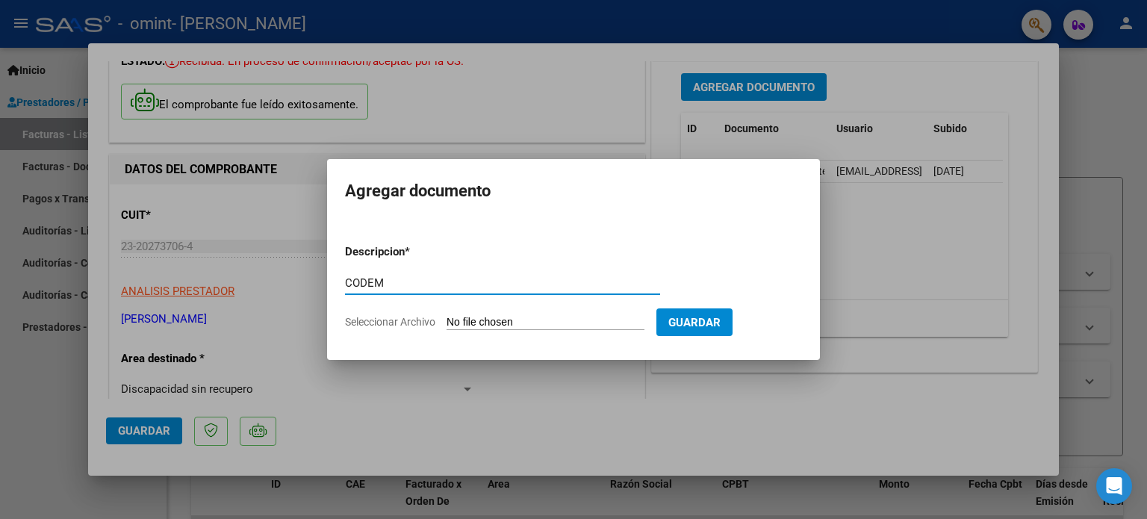
type input "CODEM"
click at [418, 322] on span "Seleccionar Archivo" at bounding box center [390, 322] width 90 height 12
click at [447, 322] on input "Seleccionar Archivo" at bounding box center [546, 323] width 198 height 14
click at [828, 396] on div at bounding box center [573, 259] width 1147 height 519
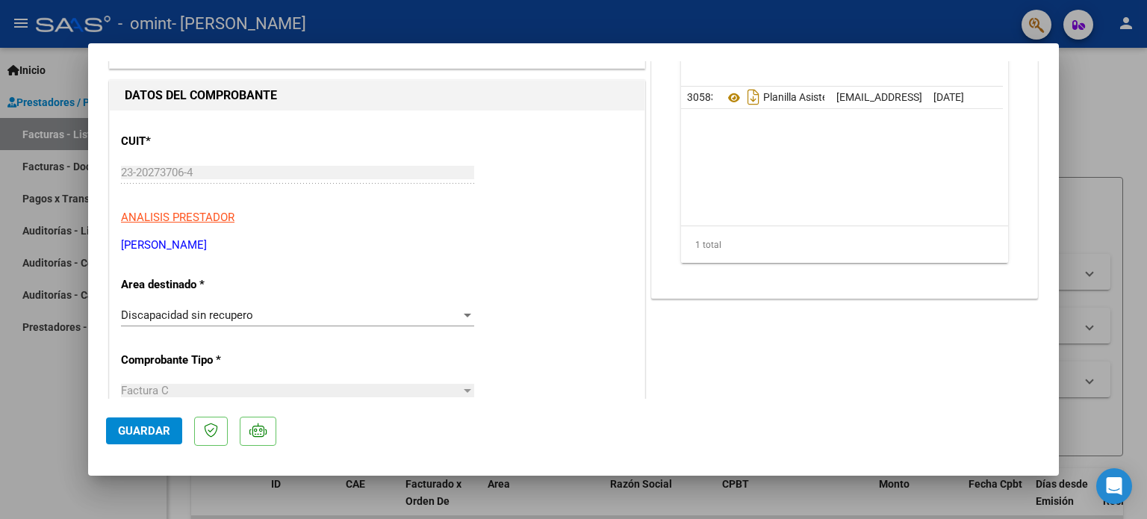
scroll to position [0, 0]
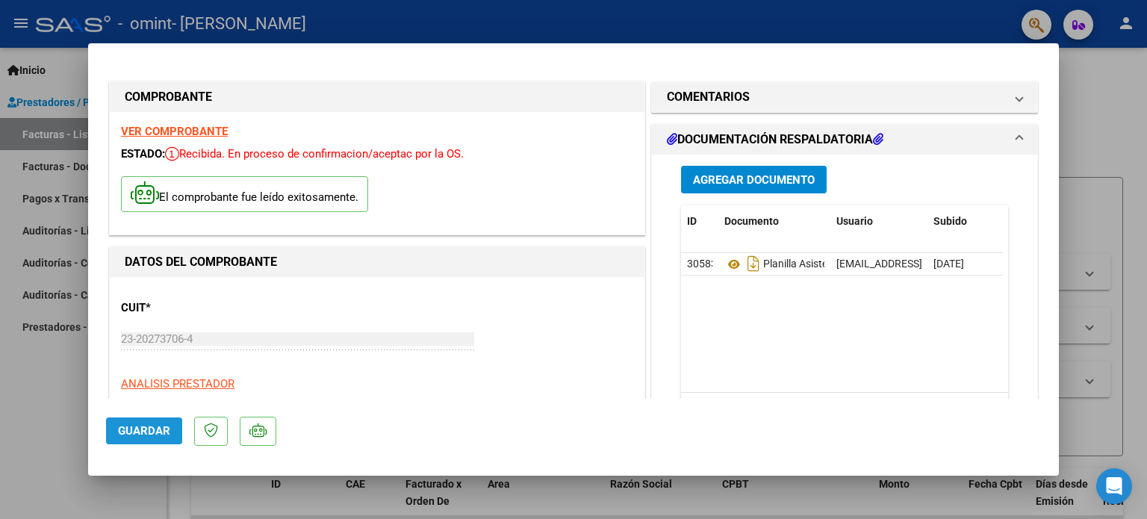
click at [139, 426] on span "Guardar" at bounding box center [144, 430] width 52 height 13
click at [1101, 108] on div at bounding box center [573, 259] width 1147 height 519
type input "$ 0,00"
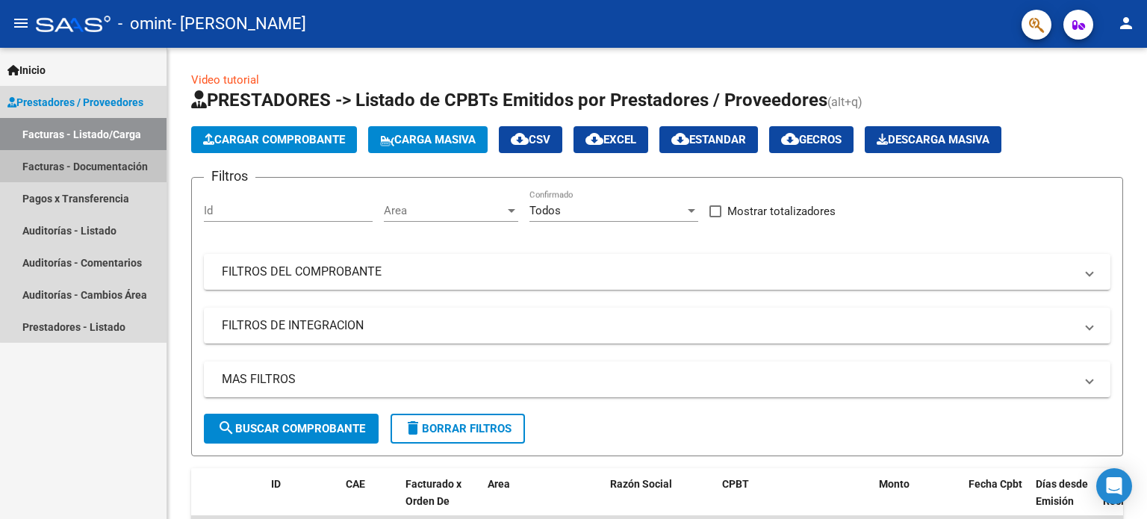
click at [129, 165] on link "Facturas - Documentación" at bounding box center [83, 166] width 167 height 32
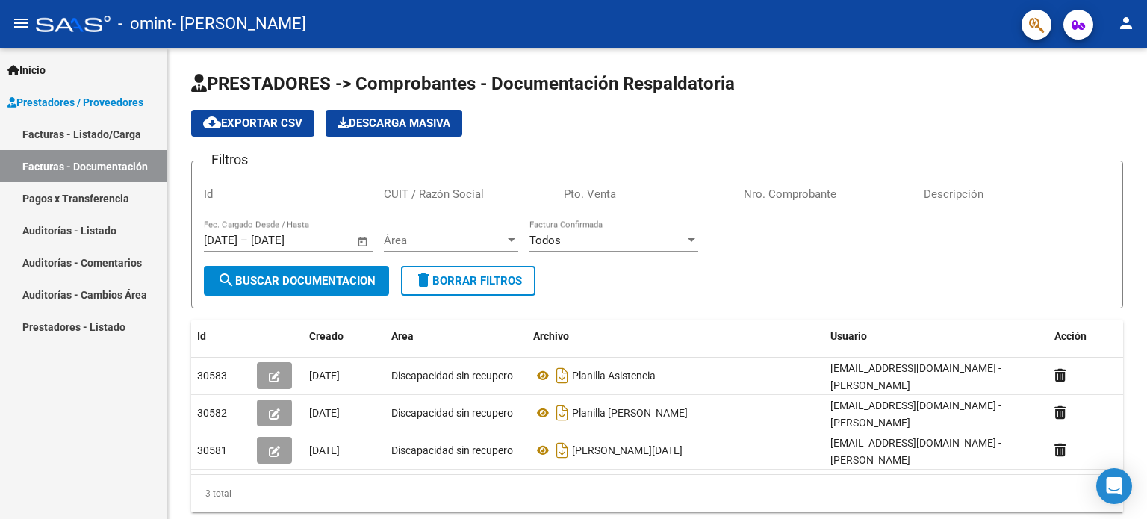
click at [102, 132] on link "Facturas - Listado/Carga" at bounding box center [83, 134] width 167 height 32
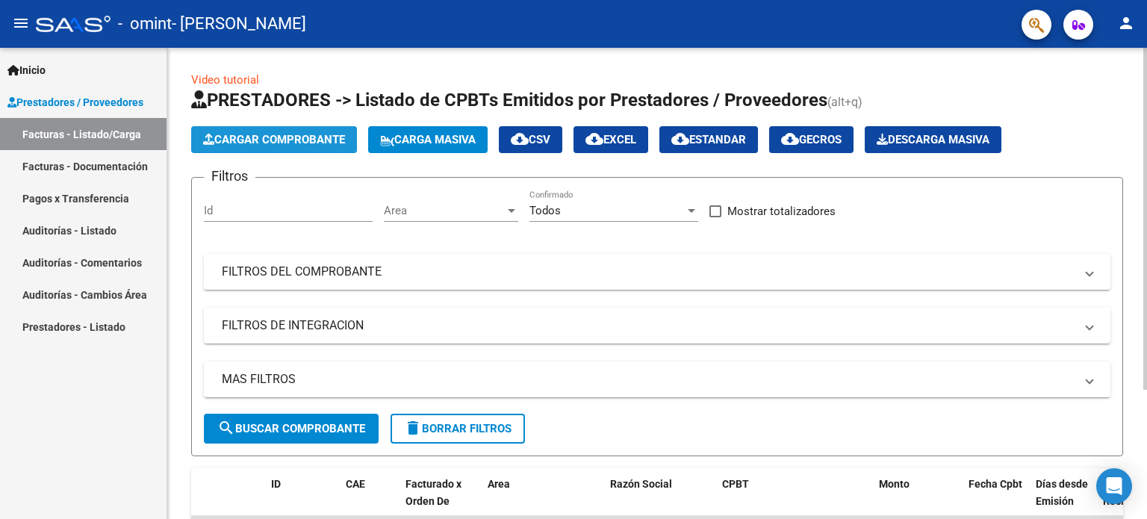
click at [315, 133] on span "Cargar Comprobante" at bounding box center [274, 139] width 142 height 13
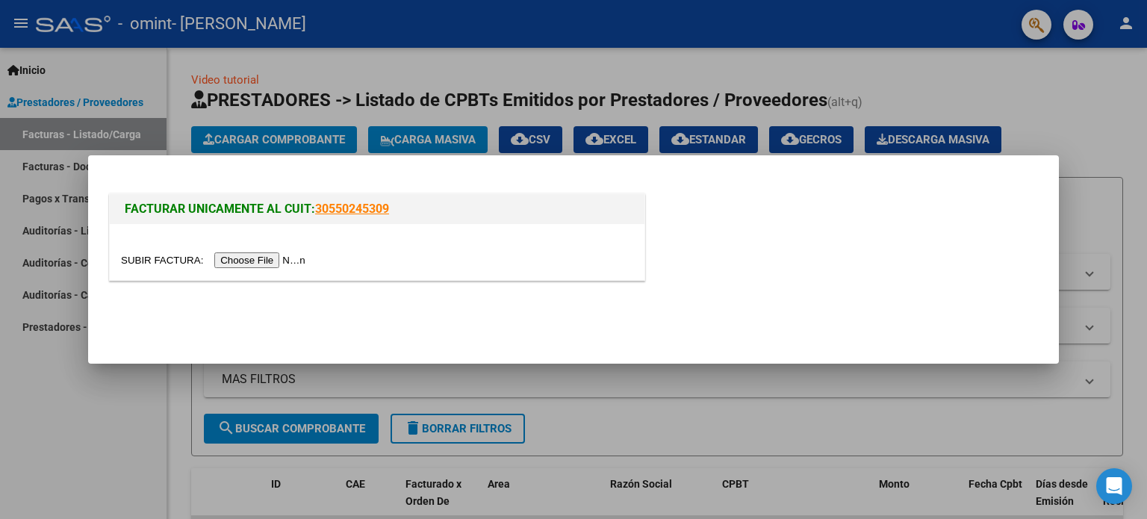
click at [184, 259] on input "file" at bounding box center [215, 260] width 189 height 16
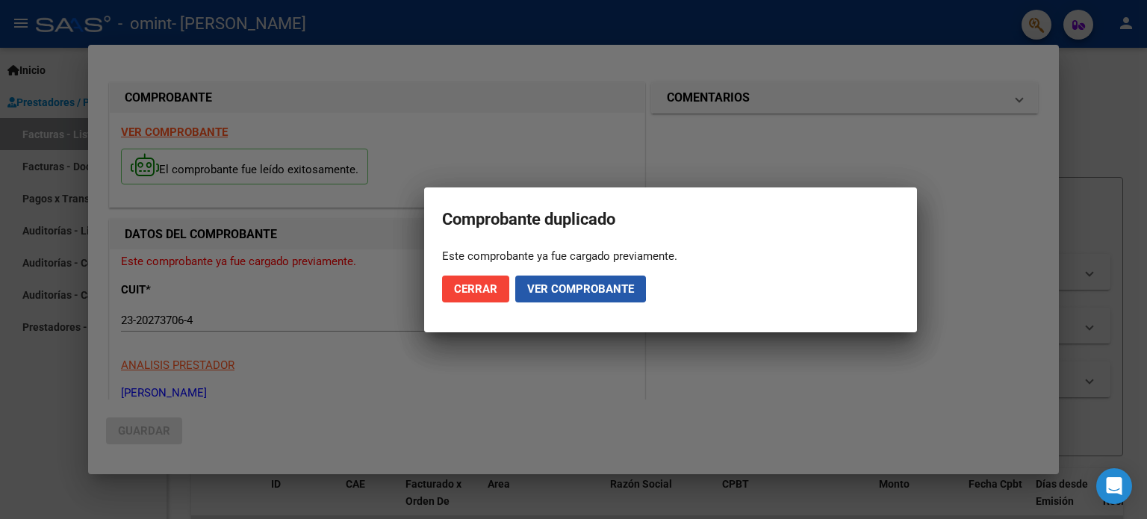
click at [568, 286] on span "Ver comprobante" at bounding box center [580, 288] width 107 height 13
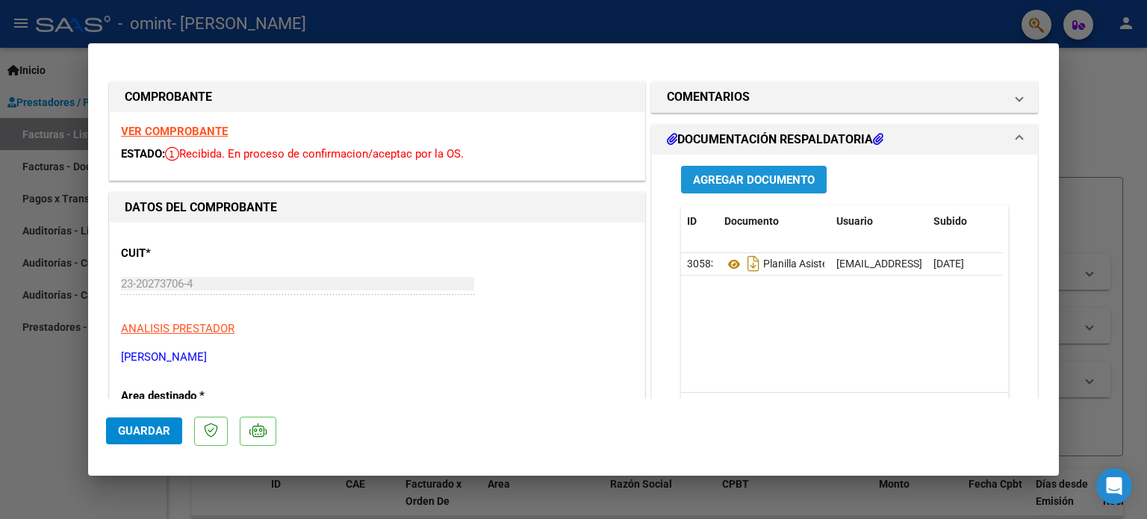
click at [763, 173] on span "Agregar Documento" at bounding box center [754, 179] width 122 height 13
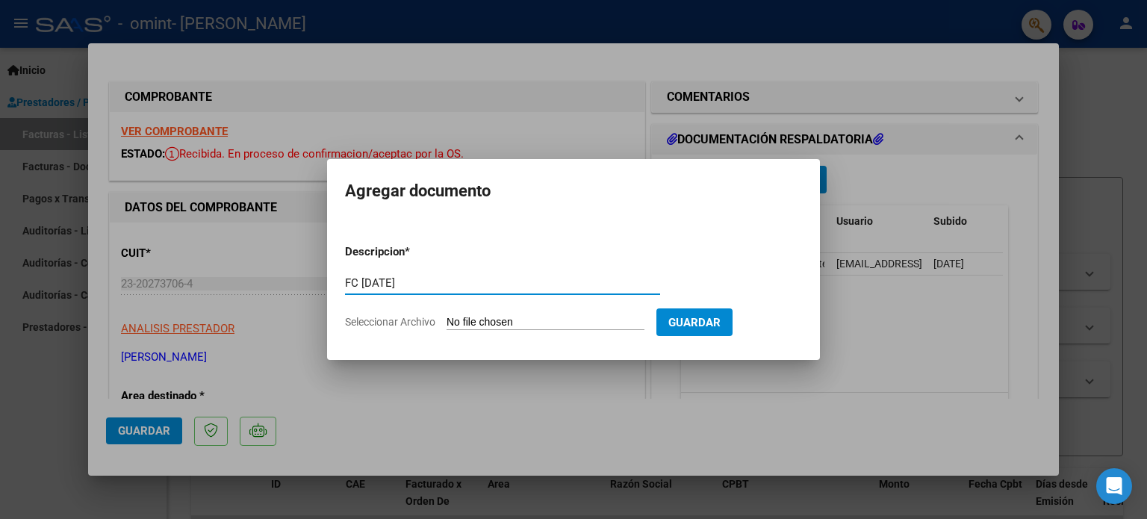
type input "FC [DATE]"
click at [421, 319] on span "Seleccionar Archivo" at bounding box center [390, 322] width 90 height 12
click at [447, 319] on input "Seleccionar Archivo" at bounding box center [546, 323] width 198 height 14
type input "C:\fakepath\[PERSON_NAME] FC 132 [DATE].pdf"
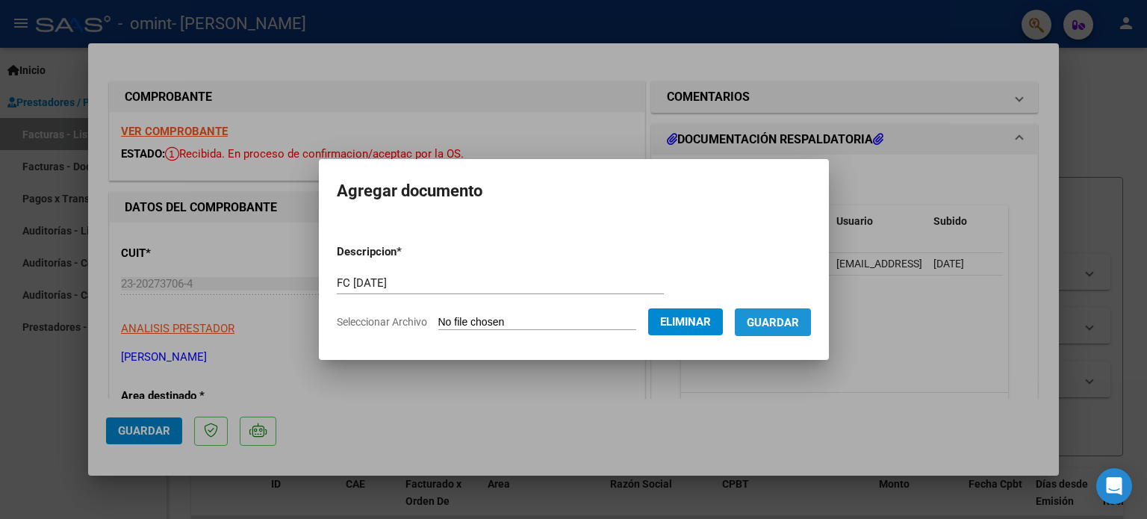
click at [778, 323] on span "Guardar" at bounding box center [773, 322] width 52 height 13
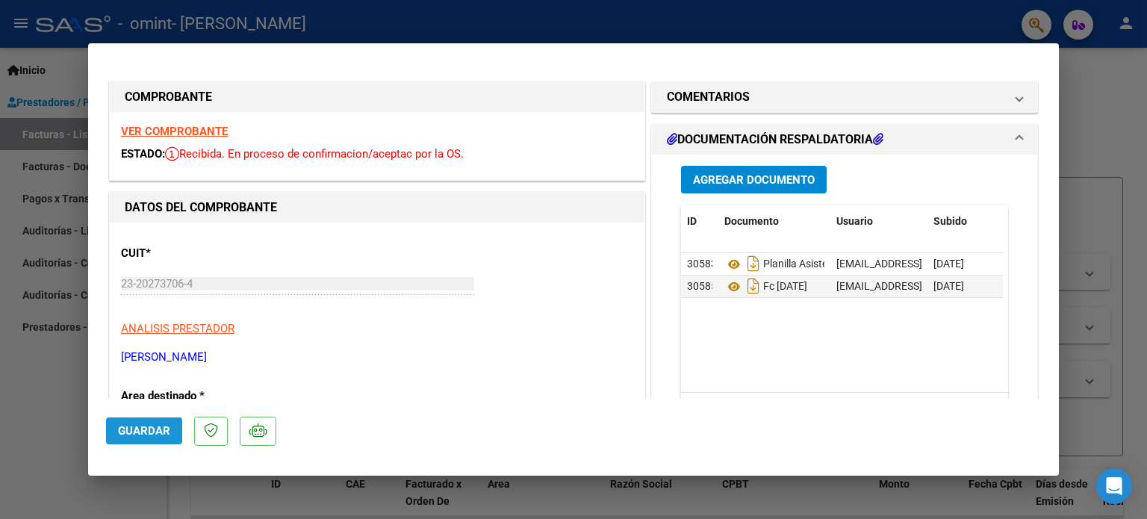
click at [151, 438] on button "Guardar" at bounding box center [144, 431] width 76 height 27
click at [1094, 240] on div at bounding box center [573, 259] width 1147 height 519
type input "$ 0,00"
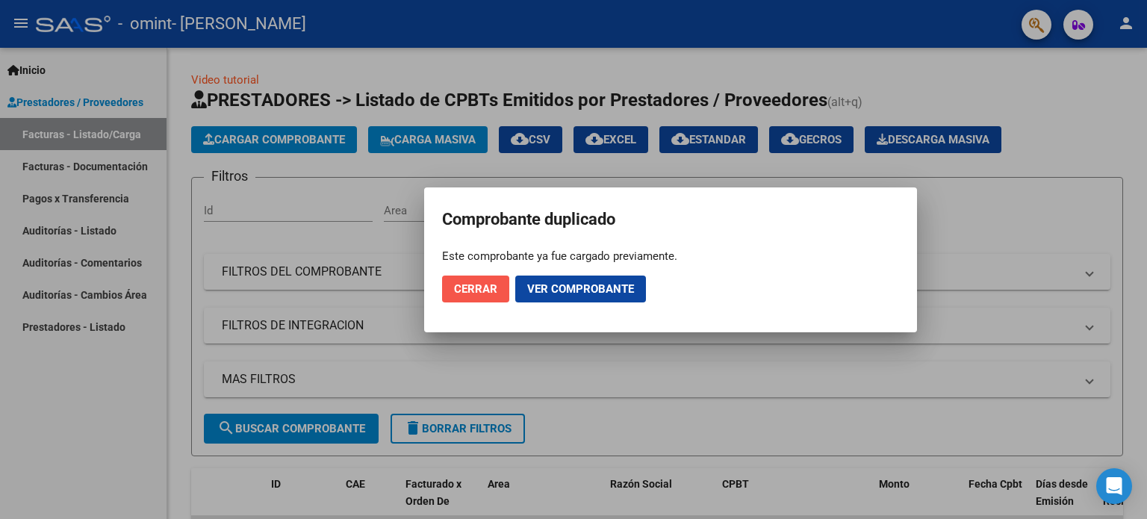
click at [475, 288] on span "Cerrar" at bounding box center [475, 288] width 43 height 13
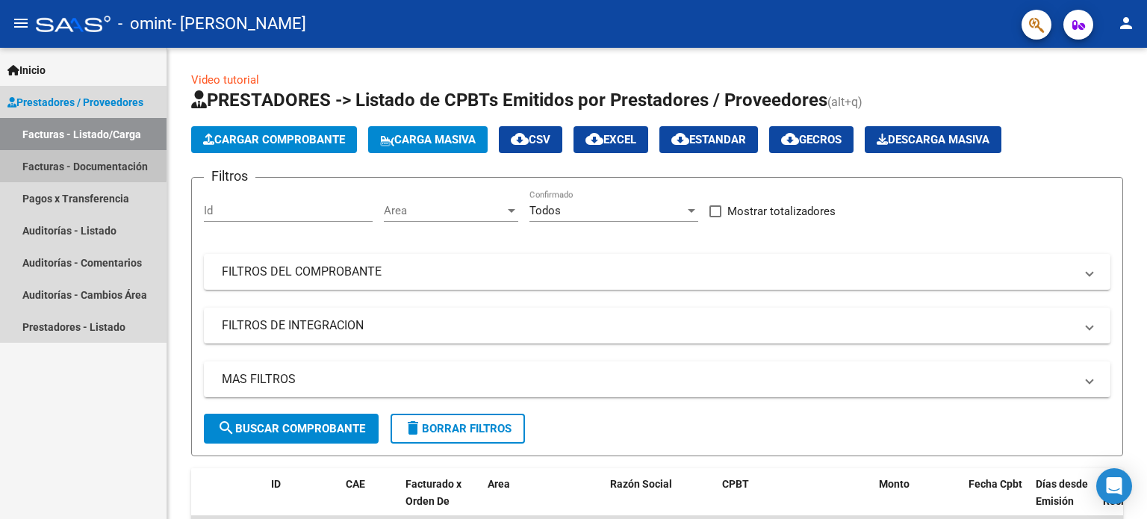
click at [73, 164] on link "Facturas - Documentación" at bounding box center [83, 166] width 167 height 32
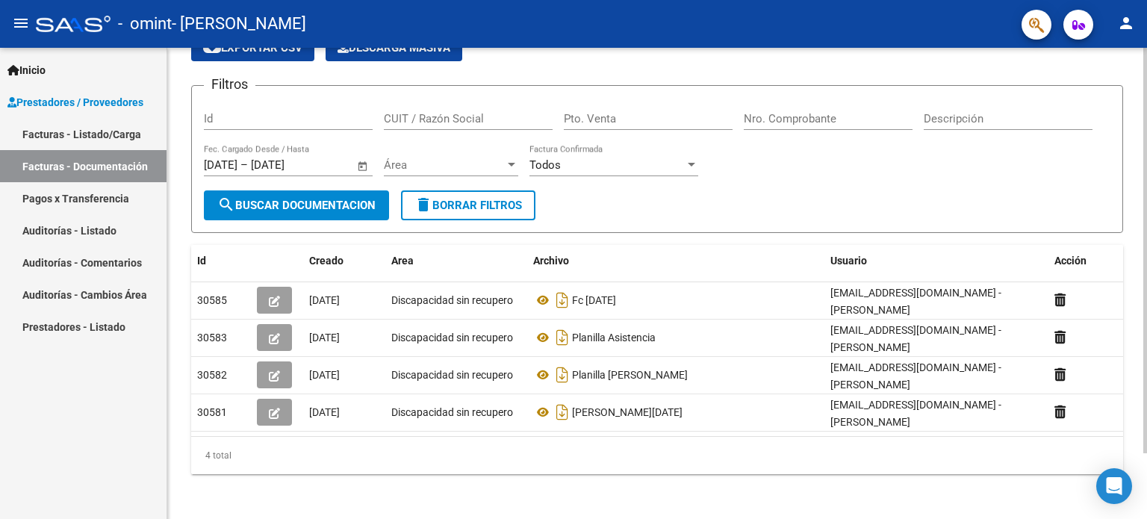
scroll to position [75, 0]
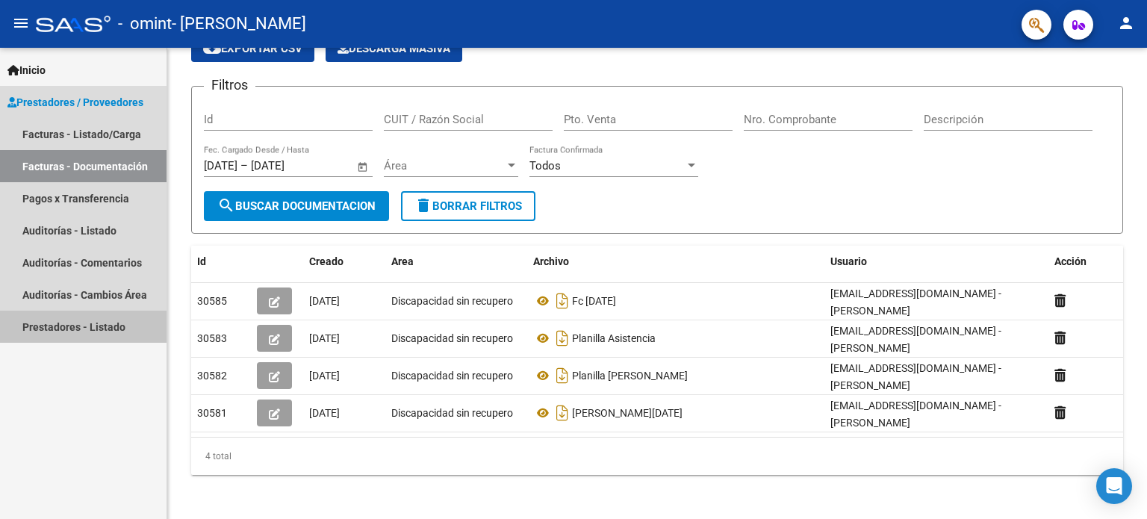
click at [75, 325] on link "Prestadores - Listado" at bounding box center [83, 327] width 167 height 32
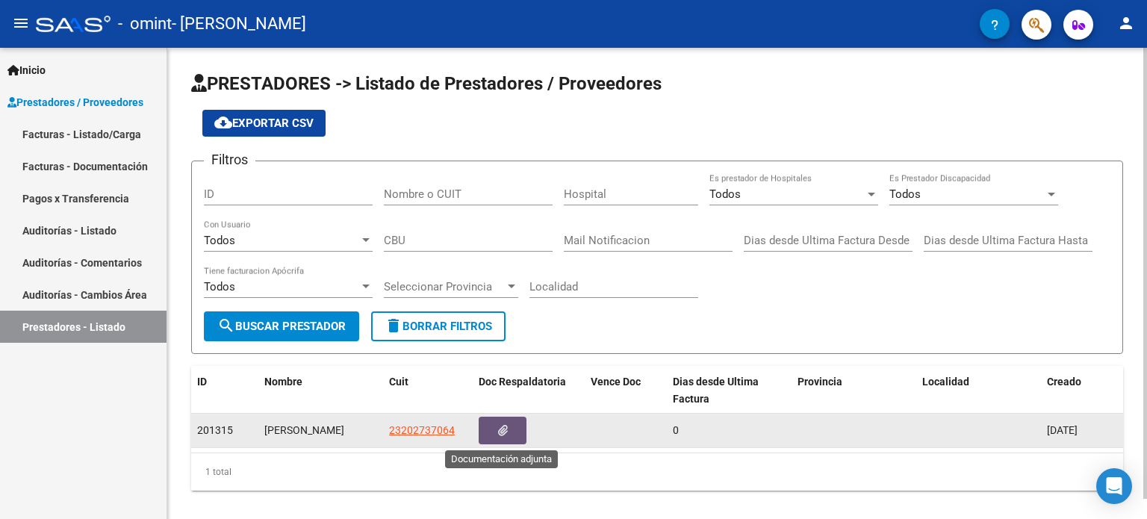
click at [504, 434] on icon "button" at bounding box center [503, 430] width 10 height 11
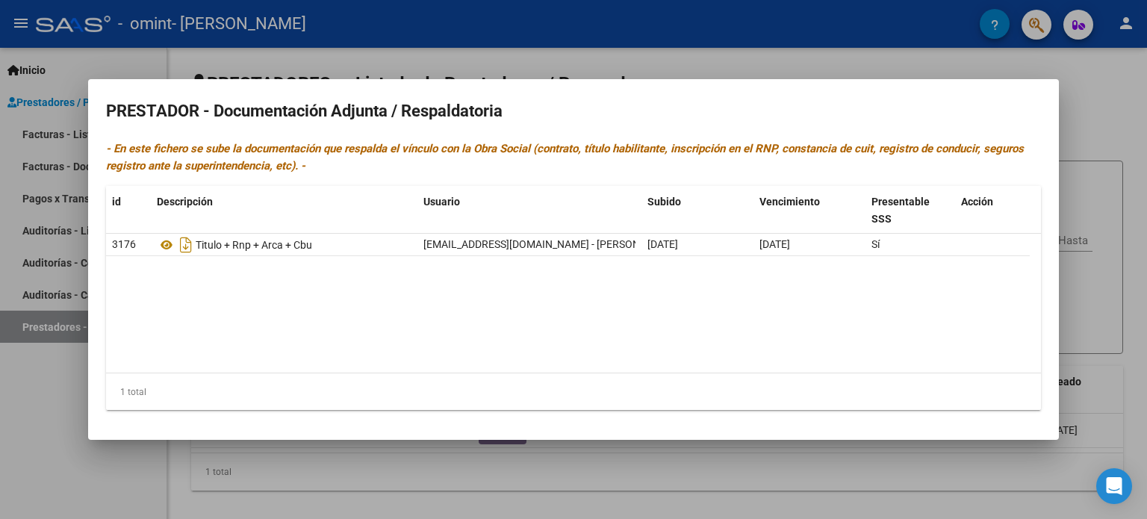
click at [1088, 150] on div at bounding box center [573, 259] width 1147 height 519
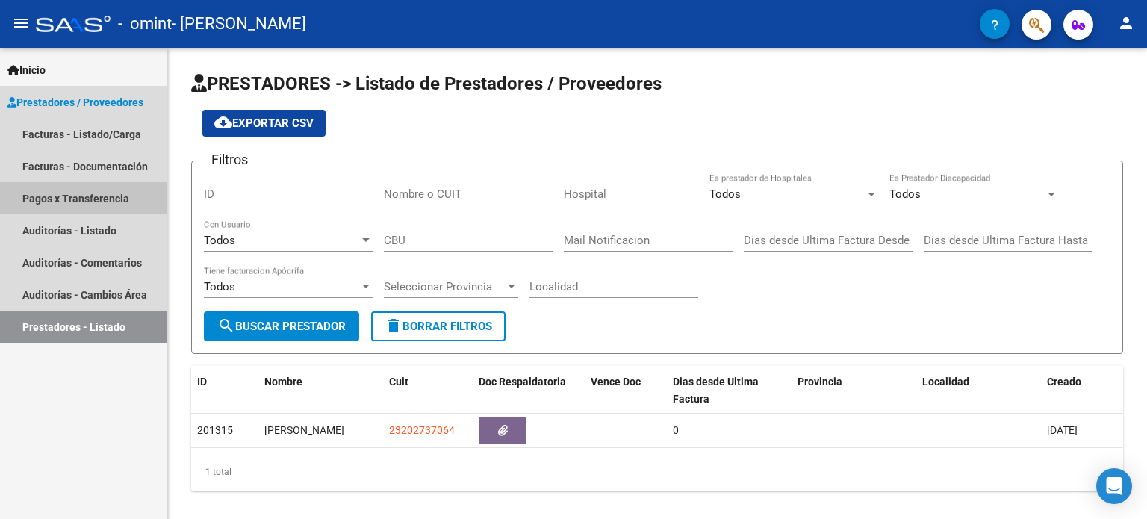
click at [131, 196] on link "Pagos x Transferencia" at bounding box center [83, 198] width 167 height 32
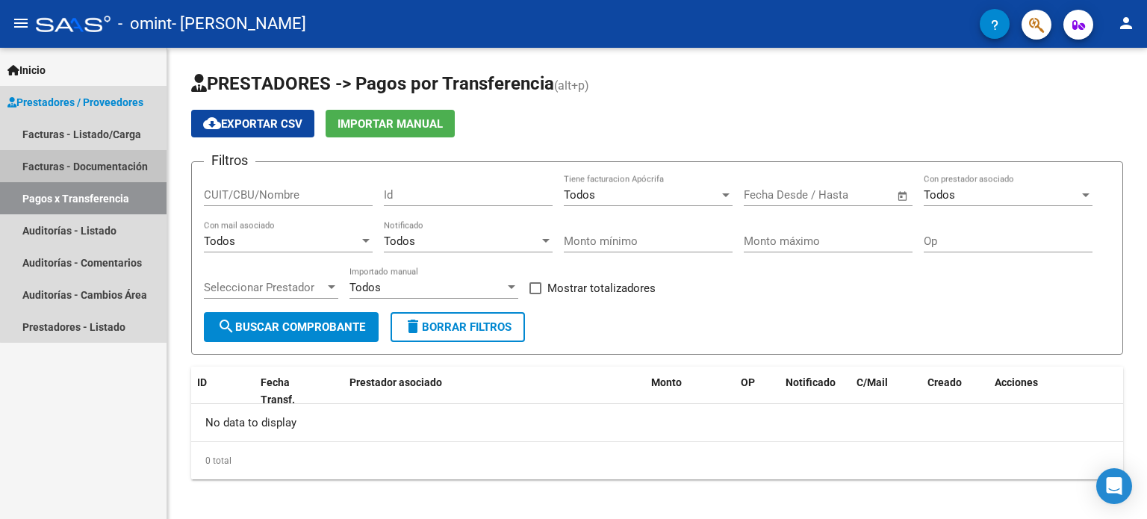
click at [128, 164] on link "Facturas - Documentación" at bounding box center [83, 166] width 167 height 32
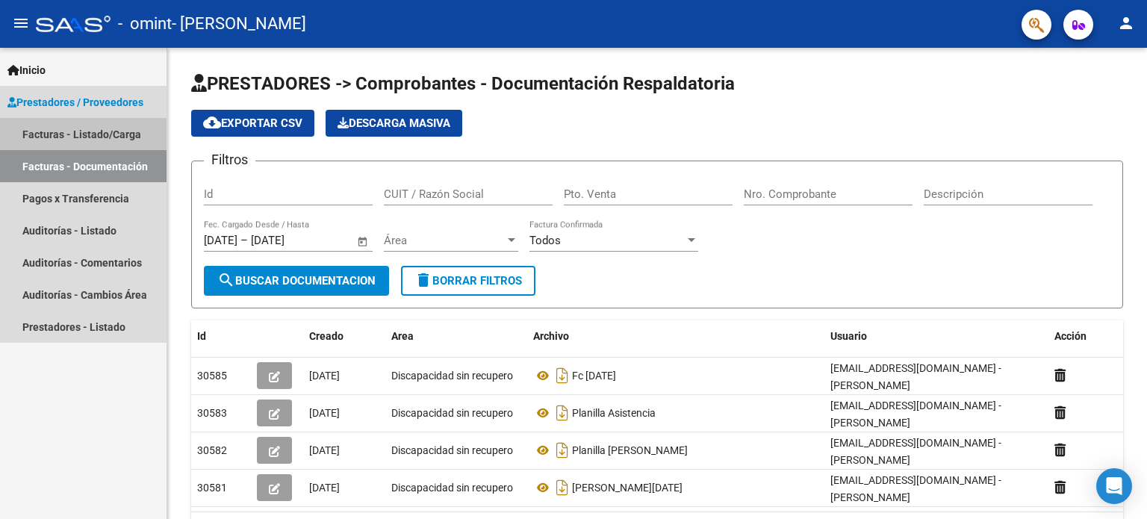
click at [122, 136] on link "Facturas - Listado/Carga" at bounding box center [83, 134] width 167 height 32
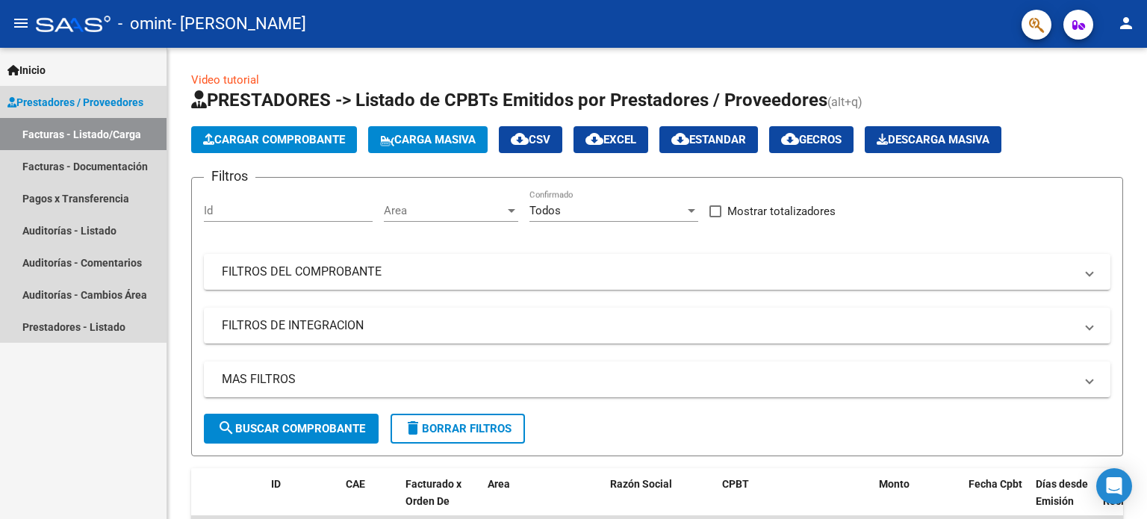
click at [122, 136] on link "Facturas - Listado/Carga" at bounding box center [83, 134] width 167 height 32
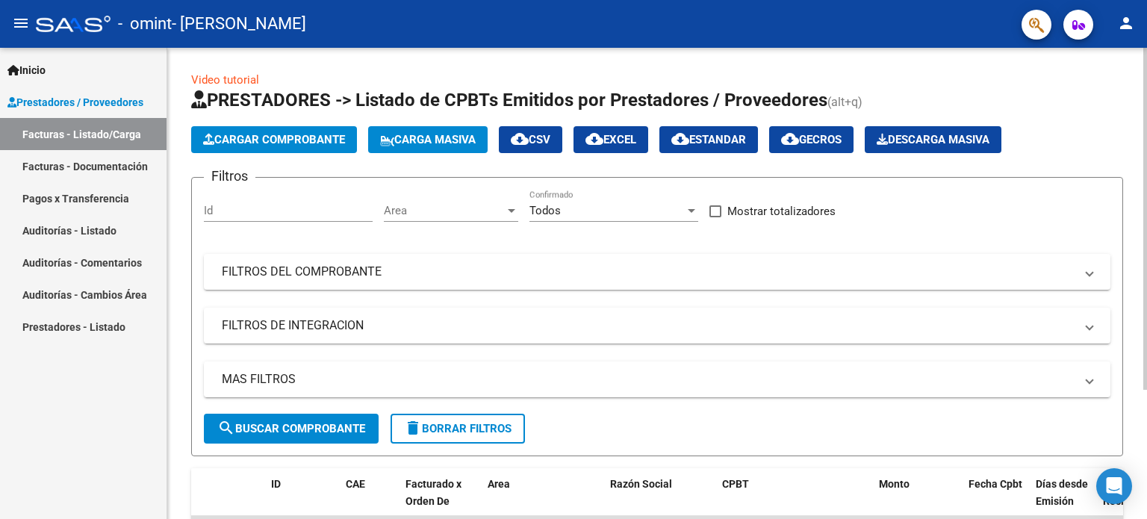
drag, startPoint x: 1141, startPoint y: 149, endPoint x: 1110, endPoint y: 130, distance: 35.9
click at [1110, 130] on div "Video tutorial PRESTADORES -> Listado de CPBTs Emitidos por Prestadores / Prove…" at bounding box center [657, 368] width 980 height 640
click at [1110, 130] on div "Cargar Comprobante Carga Masiva cloud_download CSV cloud_download EXCEL cloud_d…" at bounding box center [657, 139] width 932 height 27
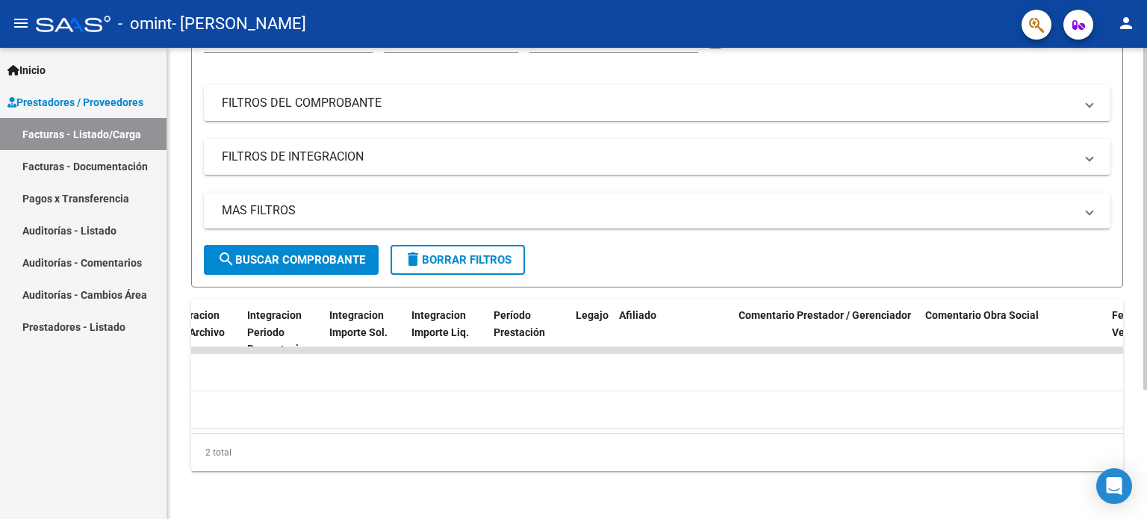
scroll to position [0, 1643]
click at [1128, 20] on mat-icon "person" at bounding box center [1126, 23] width 18 height 18
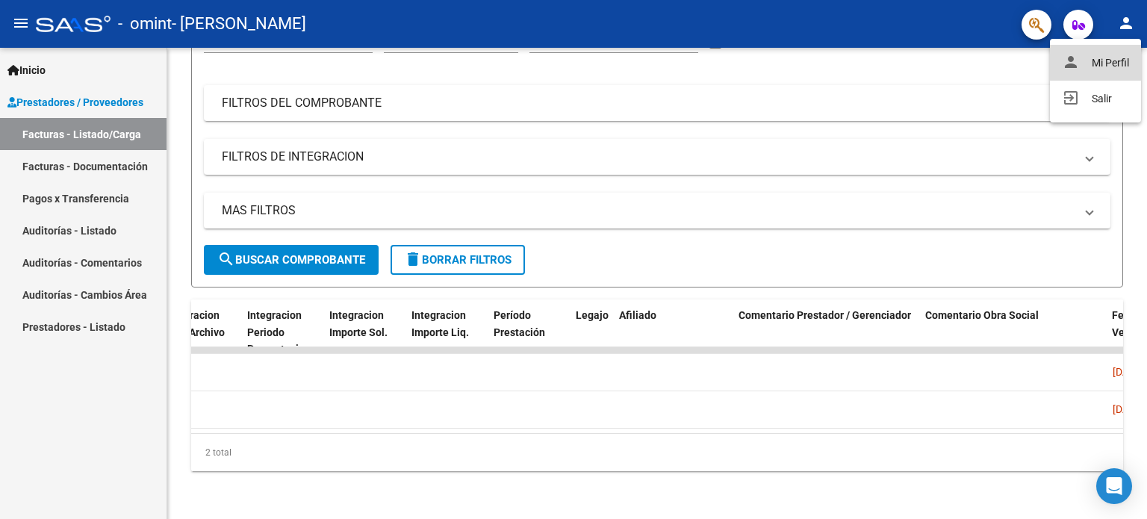
click at [1099, 59] on button "person Mi Perfil" at bounding box center [1095, 63] width 91 height 36
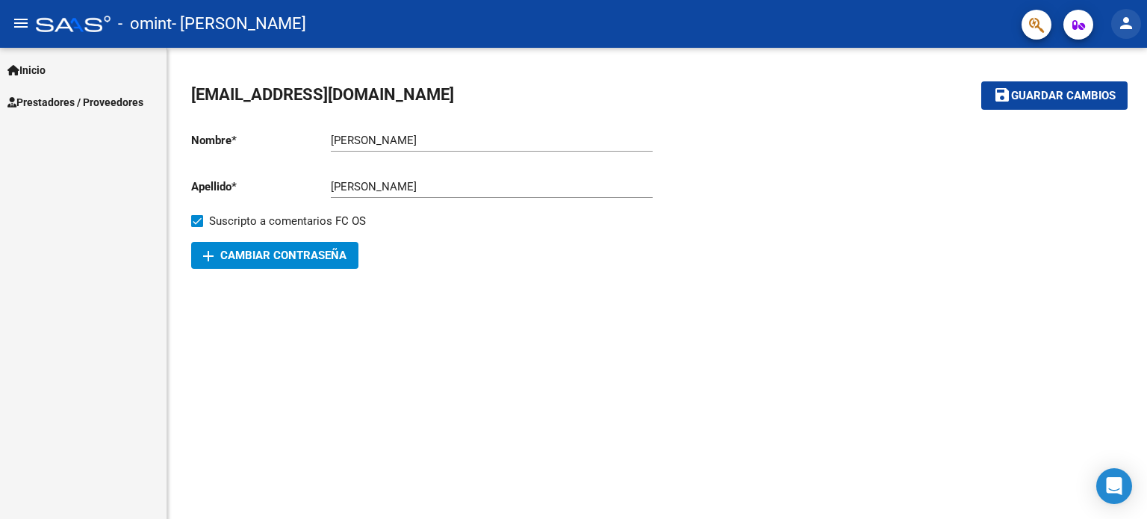
click at [1132, 20] on mat-icon "person" at bounding box center [1126, 23] width 18 height 18
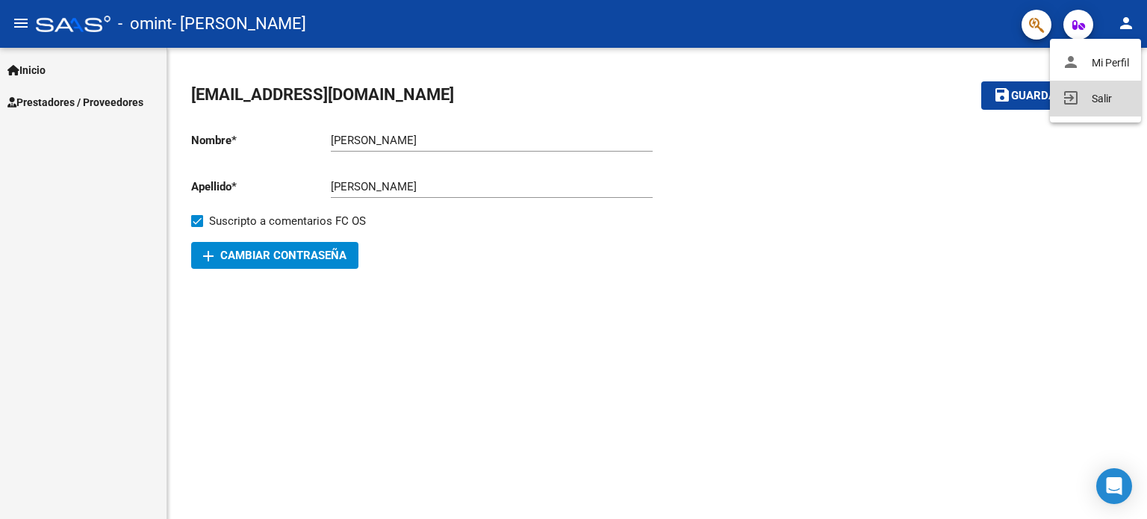
click at [1093, 94] on button "exit_to_app Salir" at bounding box center [1095, 99] width 91 height 36
